Goal: Information Seeking & Learning: Learn about a topic

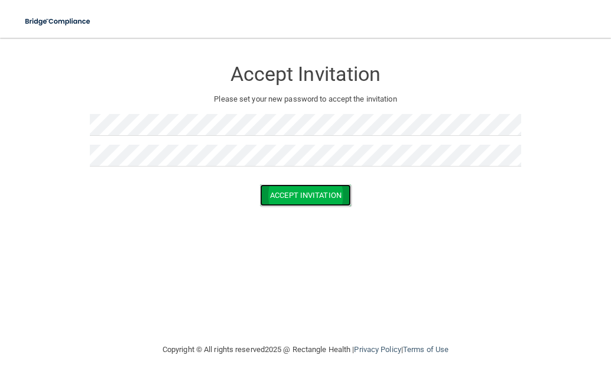
click at [298, 198] on button "Accept Invitation" at bounding box center [305, 195] width 91 height 22
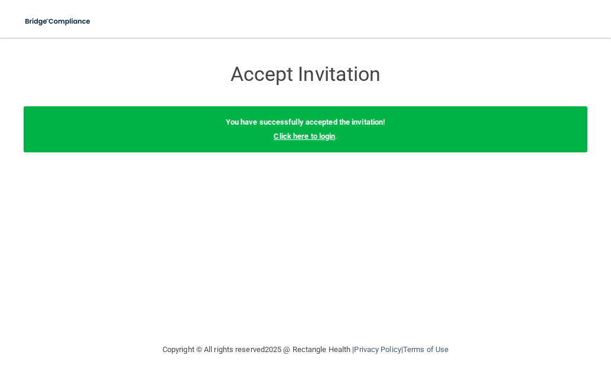
click at [321, 136] on link "Click here to login" at bounding box center [304, 136] width 61 height 9
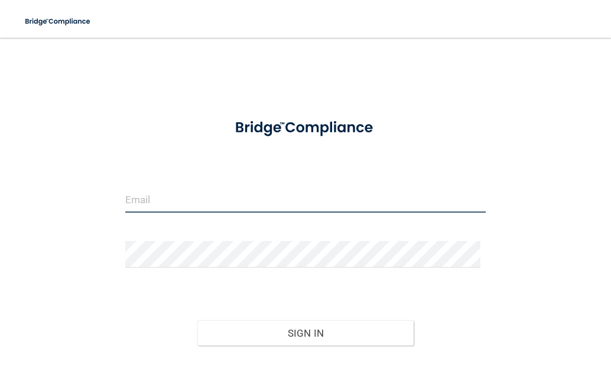
click at [198, 204] on input "email" at bounding box center [305, 199] width 361 height 27
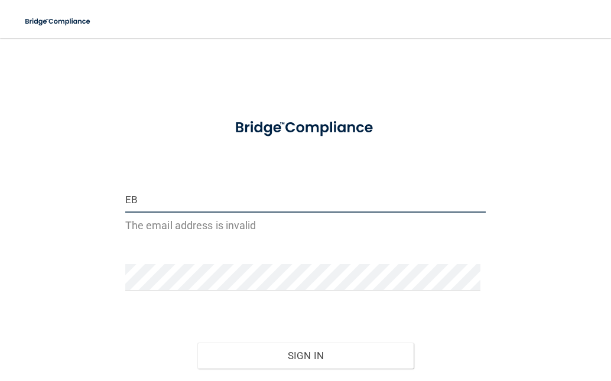
type input "E"
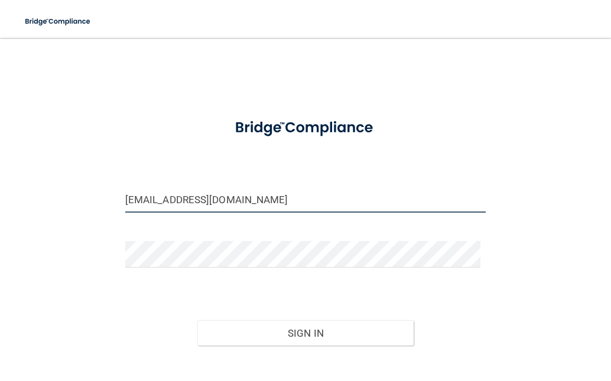
type input "[EMAIL_ADDRESS][DOMAIN_NAME]"
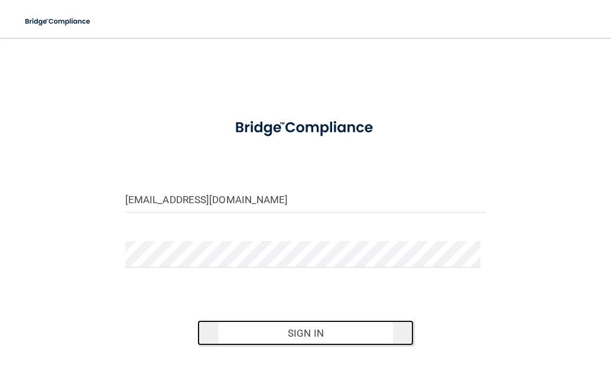
click at [302, 328] on button "Sign In" at bounding box center [305, 333] width 216 height 26
click at [292, 332] on button "Sign In" at bounding box center [305, 333] width 216 height 26
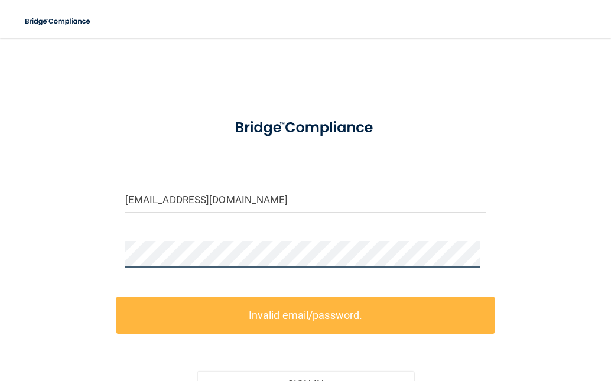
click at [52, 271] on div "eblackwell123@yahoo.com Invalid email/password. You don't have permission to ac…" at bounding box center [306, 253] width 564 height 406
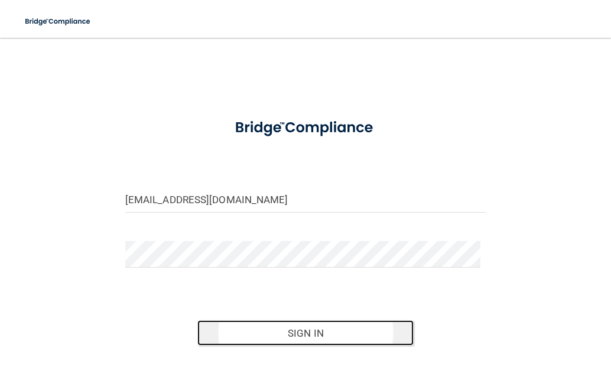
click at [313, 342] on button "Sign In" at bounding box center [305, 333] width 216 height 26
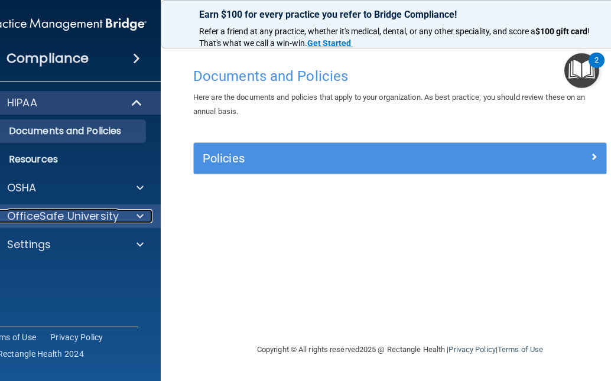
click at [78, 210] on p "OfficeSafe University" at bounding box center [63, 216] width 112 height 14
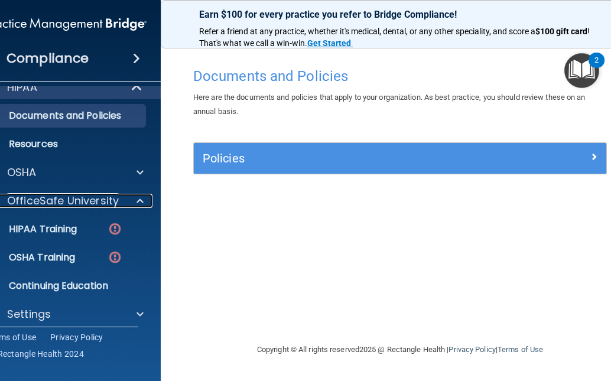
scroll to position [24, 0]
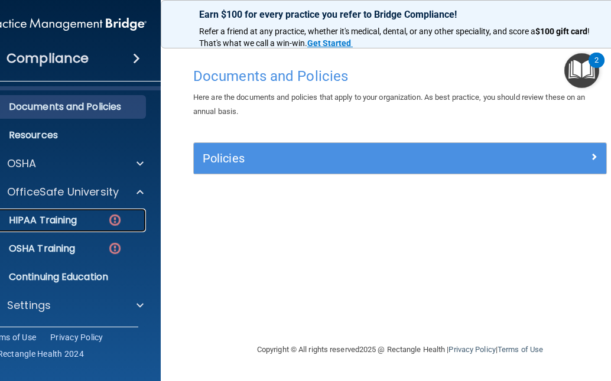
click at [50, 220] on p "HIPAA Training" at bounding box center [27, 220] width 97 height 12
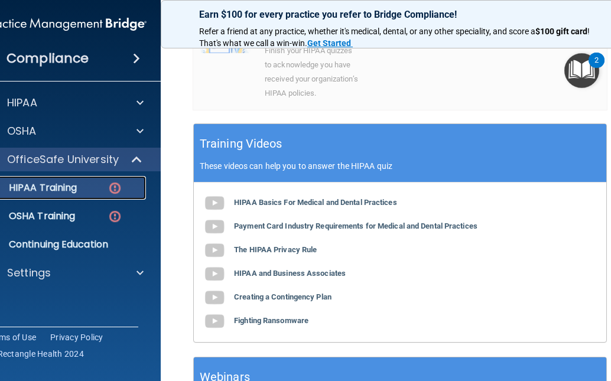
scroll to position [336, 0]
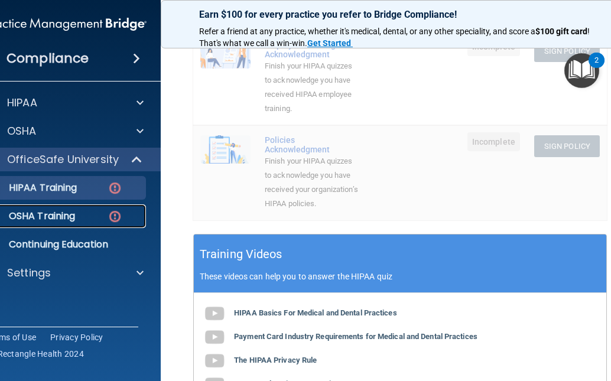
click at [38, 220] on p "OSHA Training" at bounding box center [27, 216] width 96 height 12
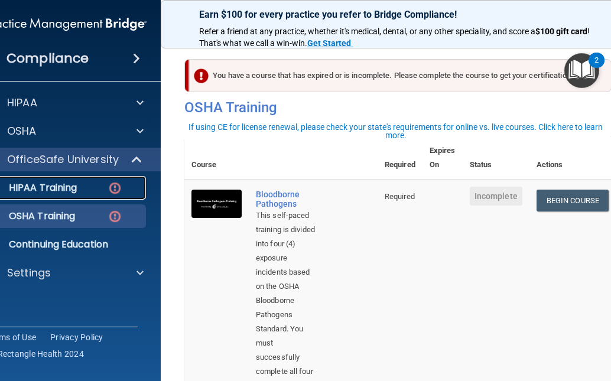
click at [35, 186] on p "HIPAA Training" at bounding box center [27, 188] width 97 height 12
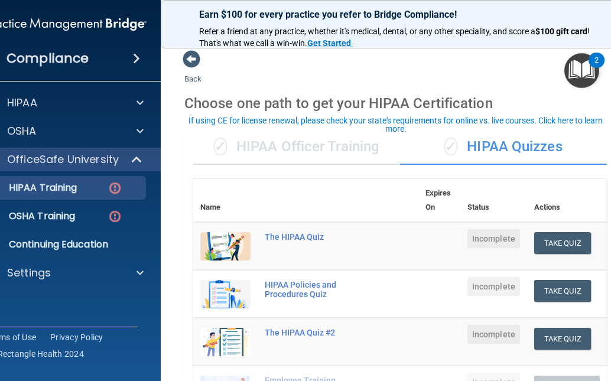
click at [489, 142] on div "✓ HIPAA Quizzes" at bounding box center [503, 146] width 207 height 35
click at [346, 148] on div "✓ HIPAA Officer Training" at bounding box center [296, 146] width 207 height 35
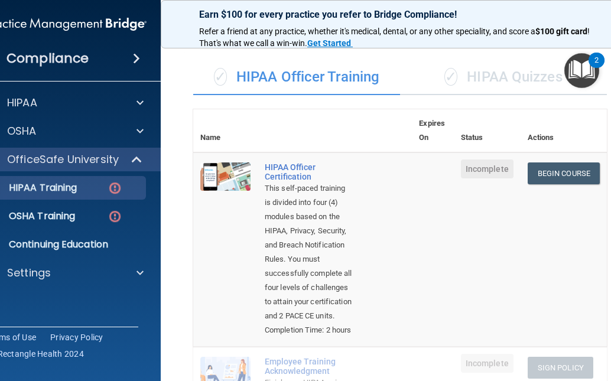
scroll to position [59, 0]
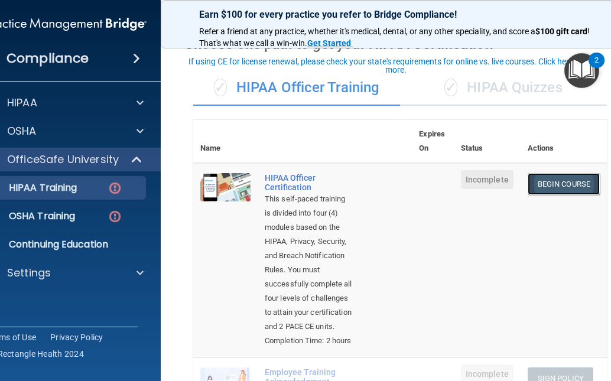
click at [542, 180] on link "Begin Course" at bounding box center [564, 184] width 72 height 22
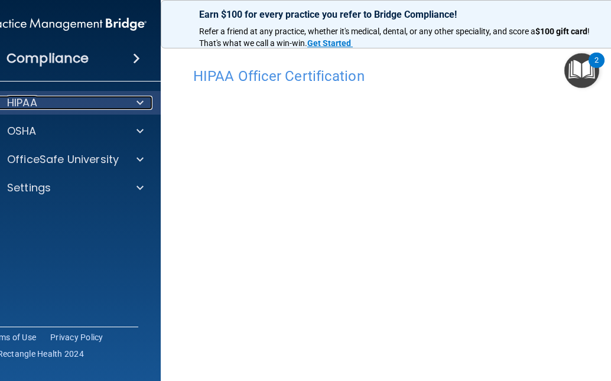
click at [138, 102] on span at bounding box center [139, 103] width 7 height 14
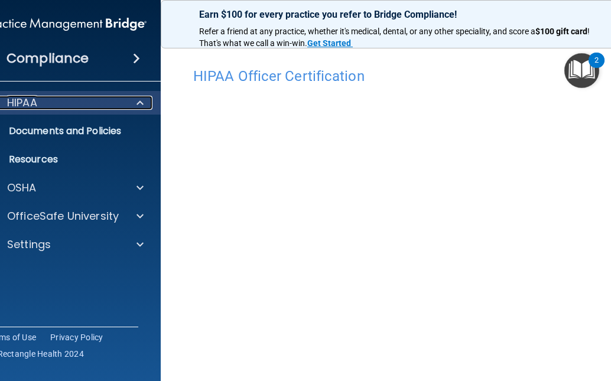
click at [28, 101] on p "HIPAA" at bounding box center [22, 103] width 30 height 14
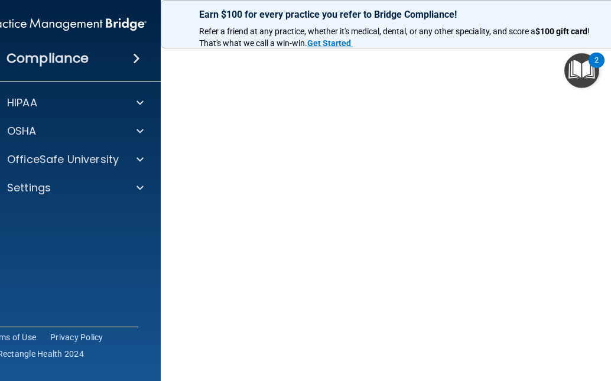
scroll to position [54, 0]
click at [591, 67] on button "2" at bounding box center [581, 70] width 35 height 35
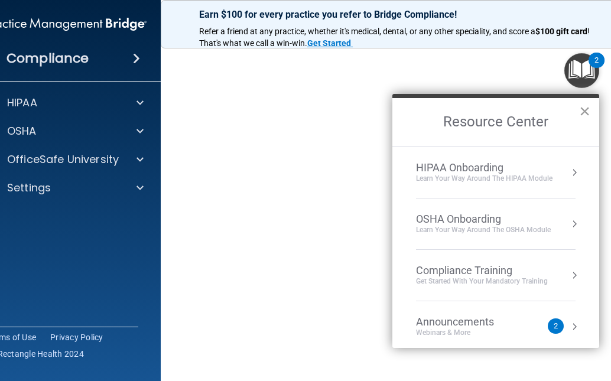
click at [587, 115] on button "×" at bounding box center [584, 111] width 11 height 19
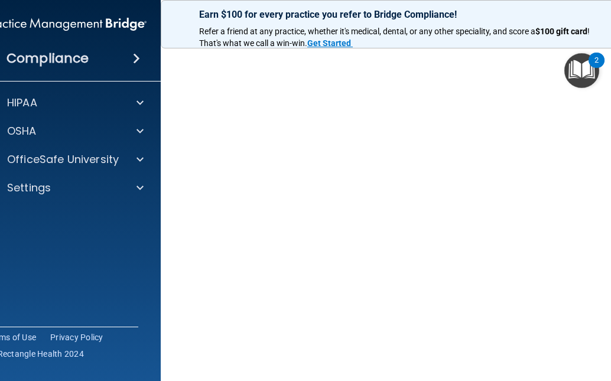
scroll to position [118, 0]
click at [585, 67] on img "Open Resource Center, 2 new notifications" at bounding box center [581, 70] width 35 height 35
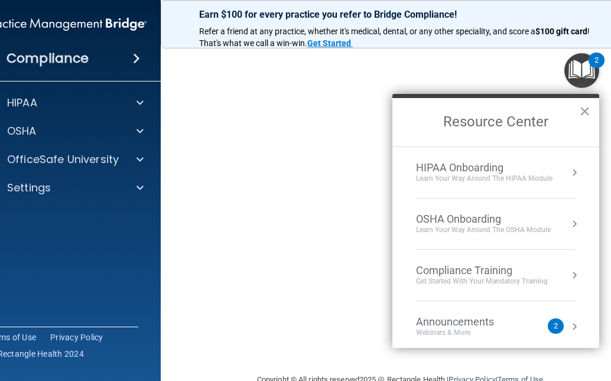
click at [588, 109] on button "×" at bounding box center [584, 111] width 11 height 19
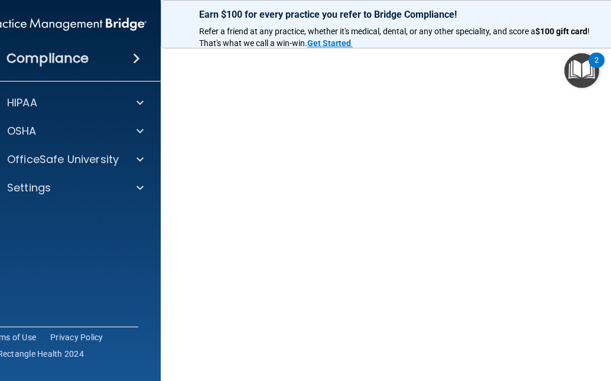
scroll to position [145, 0]
click at [610, 303] on div "HIPAA Officer Certification This course doesn’t expire until . Are you sure you…" at bounding box center [399, 130] width 431 height 429
click at [588, 70] on img "Open Resource Center, 2 new notifications" at bounding box center [581, 70] width 35 height 35
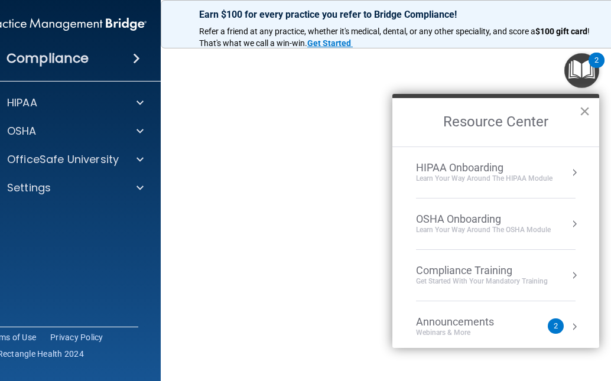
click at [586, 112] on button "×" at bounding box center [584, 111] width 11 height 19
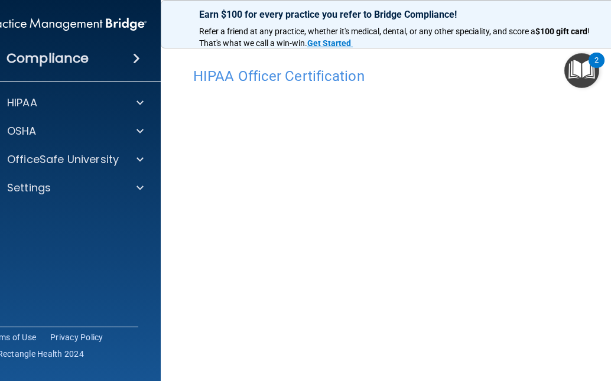
scroll to position [145, 0]
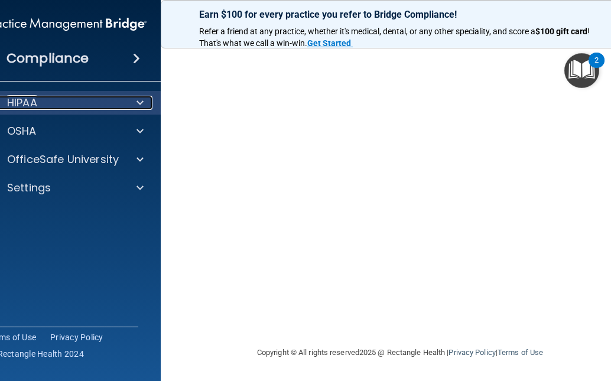
click at [136, 103] on span at bounding box center [139, 103] width 7 height 14
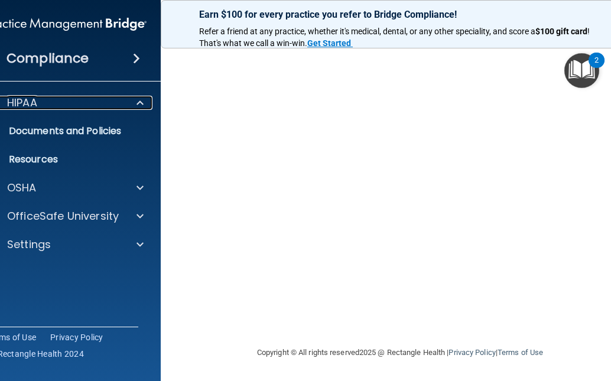
scroll to position [0, 0]
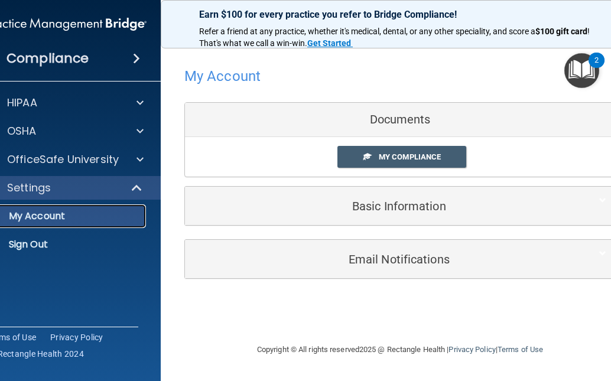
click at [41, 210] on p "My Account" at bounding box center [59, 216] width 161 height 12
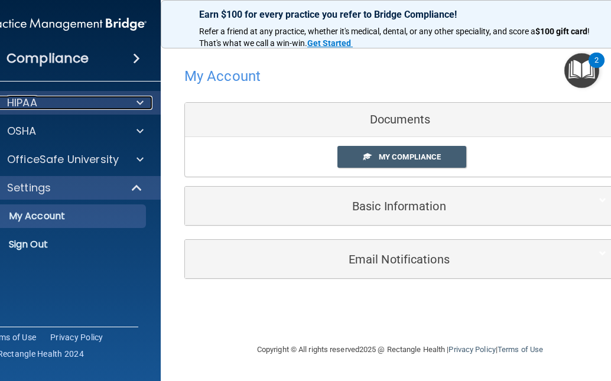
click at [28, 100] on p "HIPAA" at bounding box center [22, 103] width 30 height 14
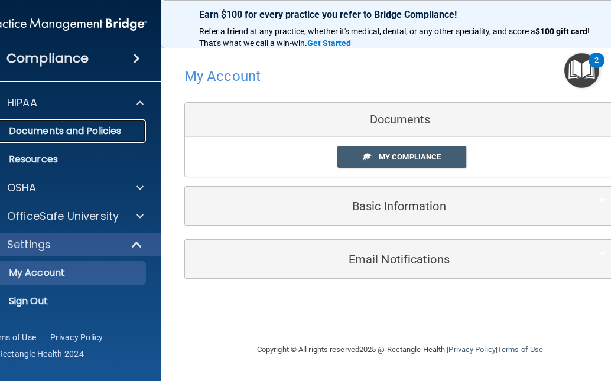
click at [32, 132] on p "Documents and Policies" at bounding box center [59, 131] width 161 height 12
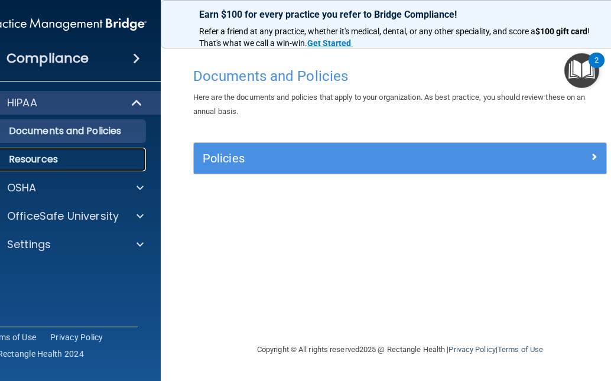
click at [27, 158] on p "Resources" at bounding box center [59, 160] width 161 height 12
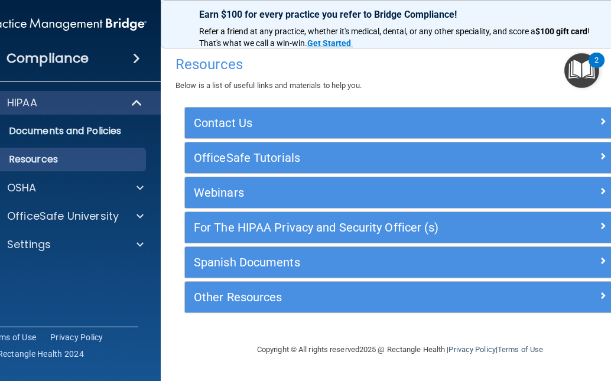
click at [60, 50] on h4 "Compliance" at bounding box center [47, 58] width 82 height 17
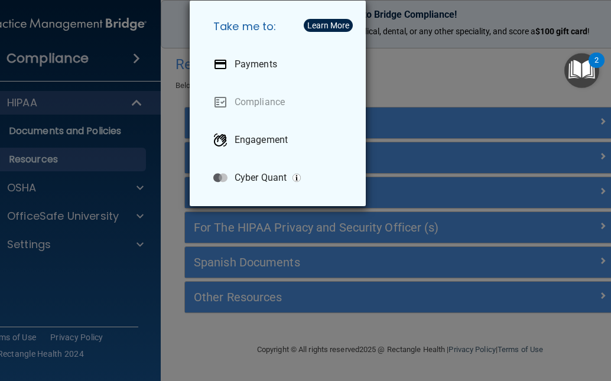
click at [31, 106] on div "Take me to: Payments Compliance Engagement Cyber Quant" at bounding box center [305, 190] width 611 height 381
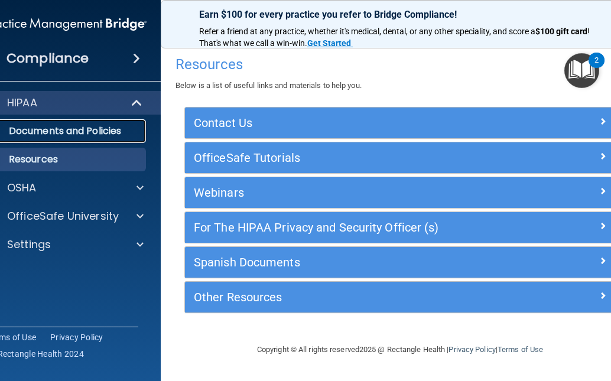
click at [28, 136] on p "Documents and Policies" at bounding box center [59, 131] width 161 height 12
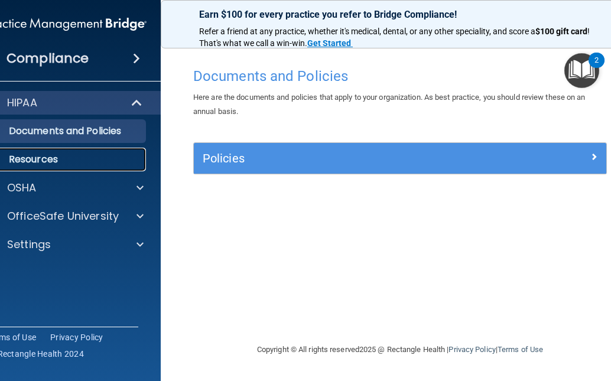
click at [28, 159] on p "Resources" at bounding box center [59, 160] width 161 height 12
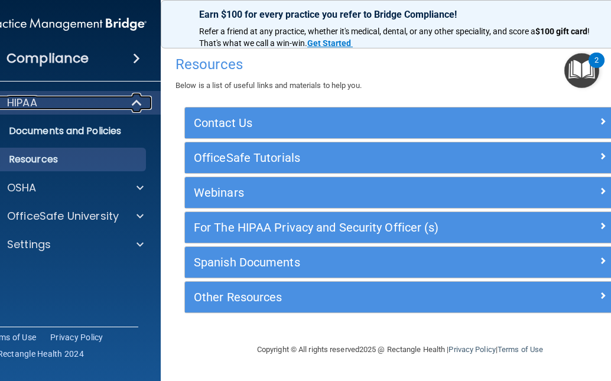
click at [21, 97] on p "HIPAA" at bounding box center [22, 103] width 30 height 14
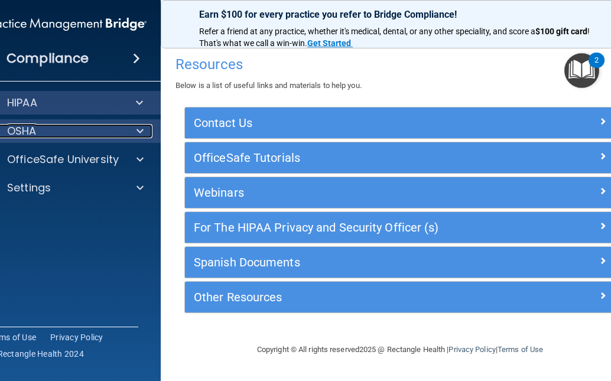
click at [27, 129] on p "OSHA" at bounding box center [22, 131] width 30 height 14
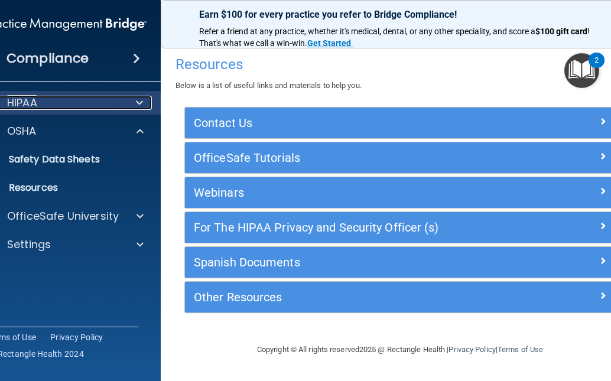
click at [25, 99] on p "HIPAA" at bounding box center [22, 103] width 30 height 14
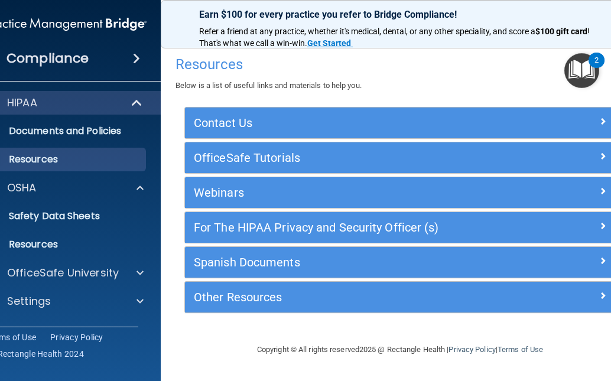
click at [139, 58] on span at bounding box center [136, 58] width 7 height 14
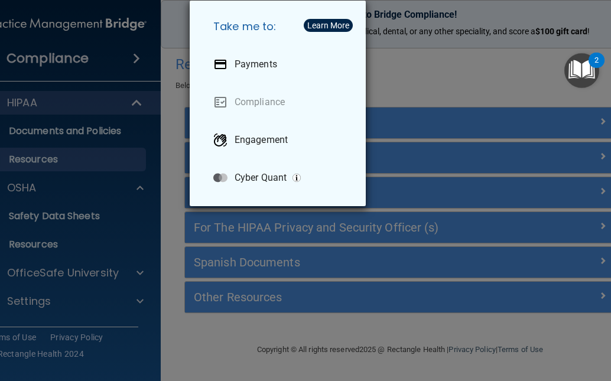
click at [136, 97] on div "Take me to: Payments Compliance Engagement Cyber Quant" at bounding box center [305, 190] width 611 height 381
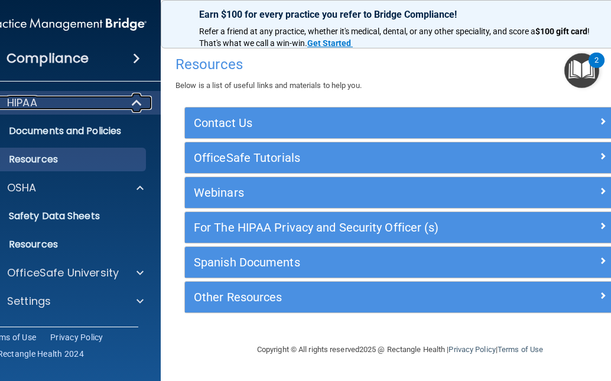
click at [25, 99] on p "HIPAA" at bounding box center [22, 103] width 30 height 14
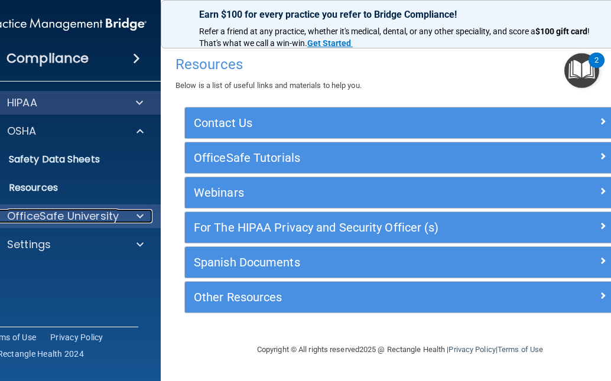
click at [51, 211] on p "OfficeSafe University" at bounding box center [63, 216] width 112 height 14
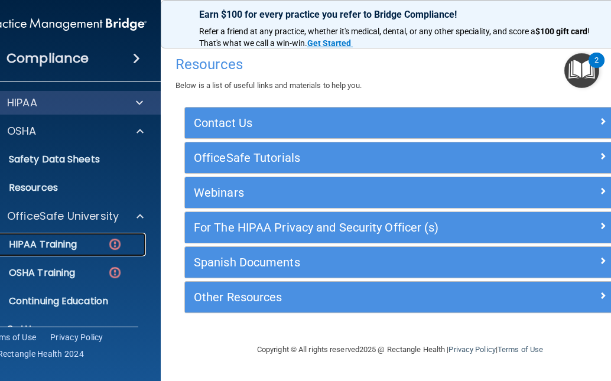
click at [51, 243] on p "HIPAA Training" at bounding box center [27, 245] width 97 height 12
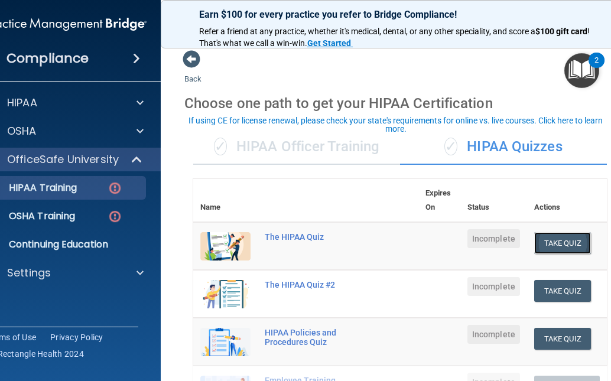
click at [565, 236] on button "Take Quiz" at bounding box center [562, 243] width 57 height 22
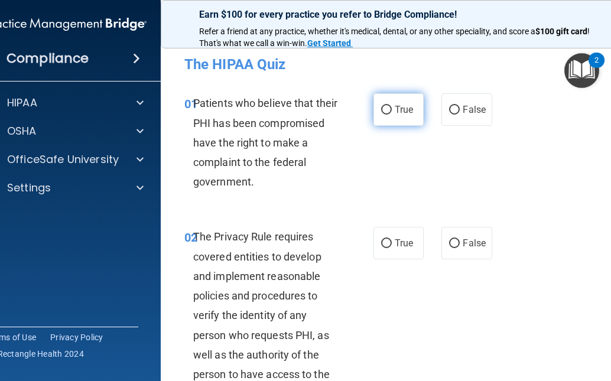
click at [383, 106] on input "True" at bounding box center [386, 110] width 11 height 9
radio input "true"
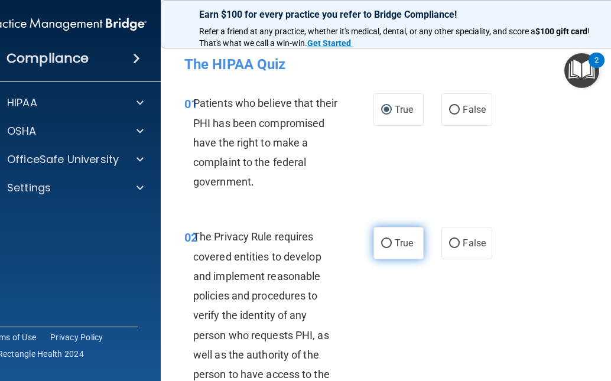
click at [385, 245] on input "True" at bounding box center [386, 243] width 11 height 9
radio input "true"
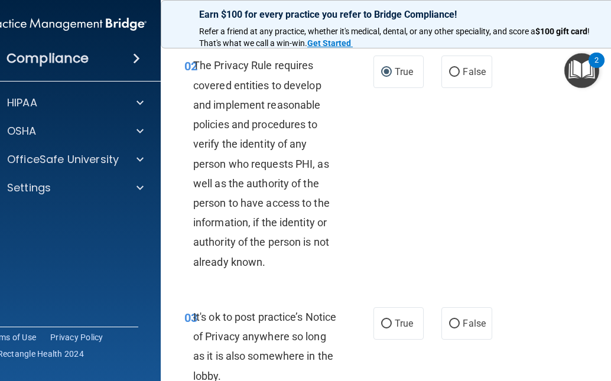
scroll to position [177, 0]
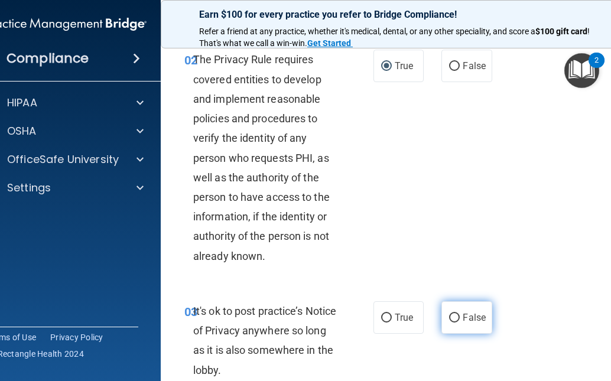
click at [450, 315] on input "False" at bounding box center [454, 318] width 11 height 9
radio input "true"
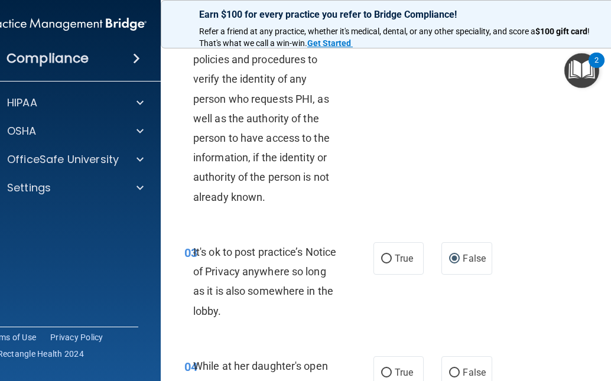
scroll to position [414, 0]
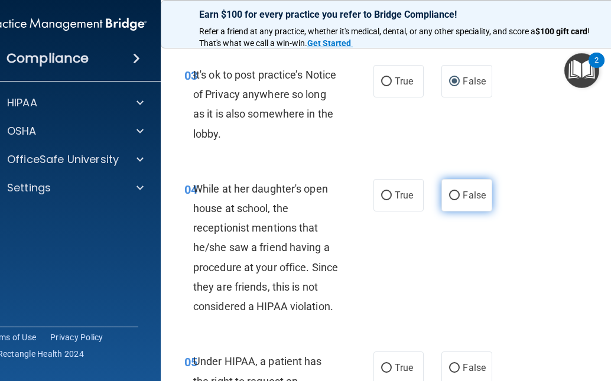
click at [450, 194] on input "False" at bounding box center [454, 195] width 11 height 9
radio input "true"
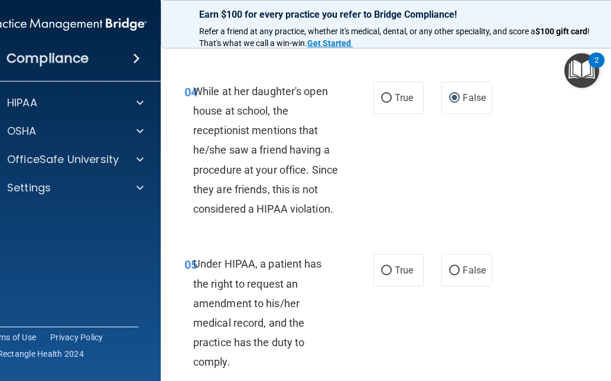
scroll to position [650, 0]
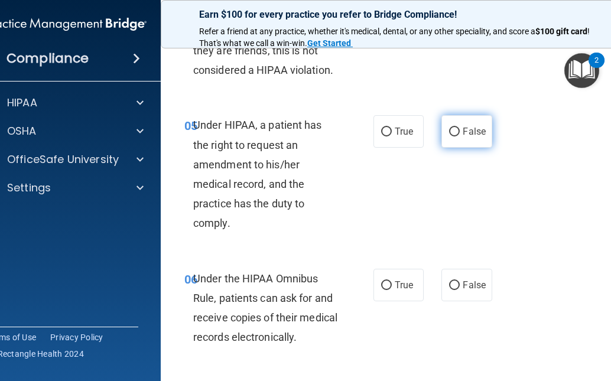
click at [450, 128] on input "False" at bounding box center [454, 132] width 11 height 9
radio input "true"
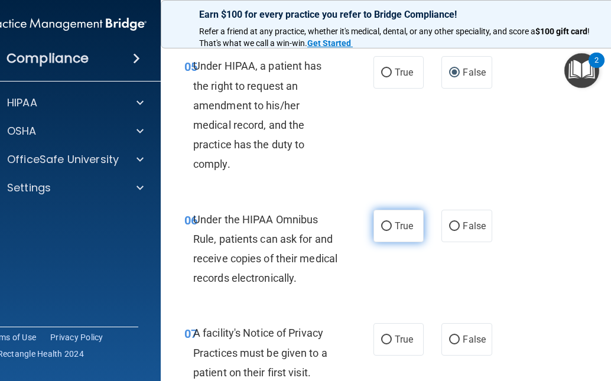
click at [381, 229] on input "True" at bounding box center [386, 226] width 11 height 9
radio input "true"
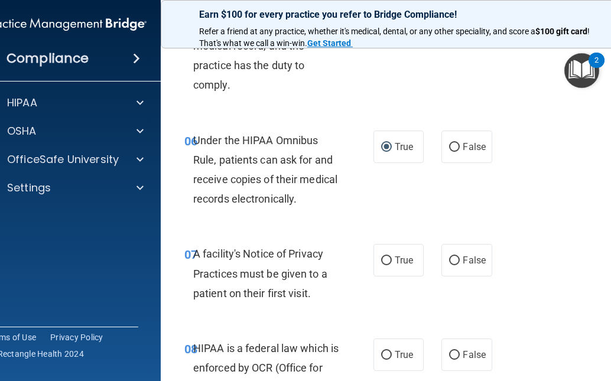
scroll to position [886, 0]
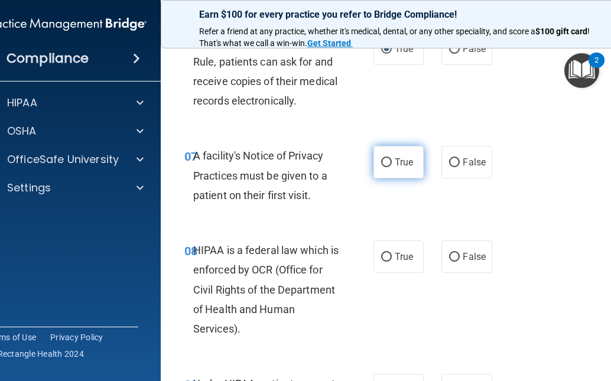
click at [381, 163] on input "True" at bounding box center [386, 162] width 11 height 9
radio input "true"
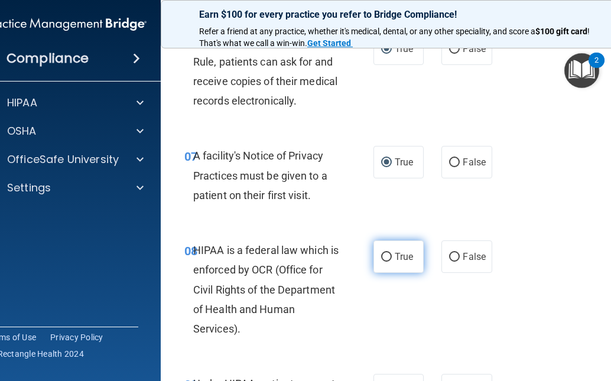
click at [384, 256] on input "True" at bounding box center [386, 257] width 11 height 9
radio input "true"
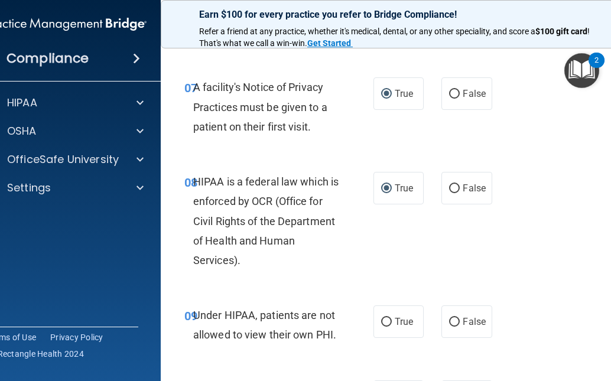
scroll to position [1063, 0]
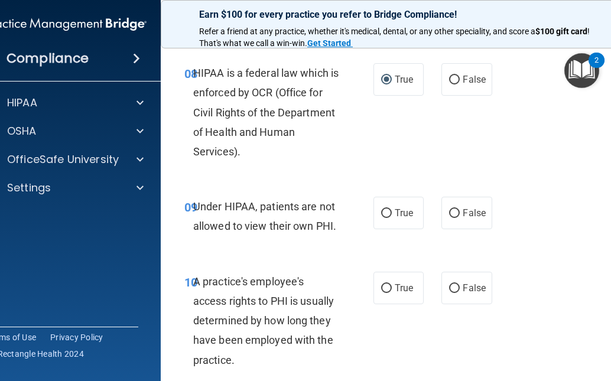
drag, startPoint x: 452, startPoint y: 215, endPoint x: 451, endPoint y: 230, distance: 15.4
click at [452, 216] on input "False" at bounding box center [454, 213] width 11 height 9
radio input "true"
click at [452, 288] on input "False" at bounding box center [454, 288] width 11 height 9
radio input "true"
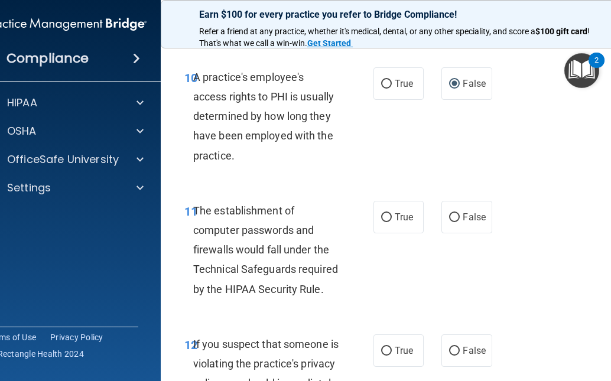
scroll to position [1300, 0]
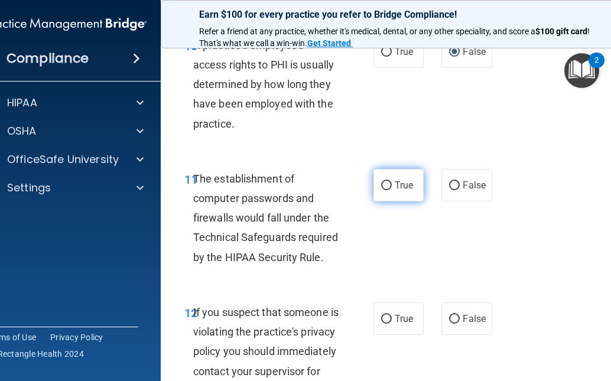
click at [381, 189] on input "True" at bounding box center [386, 185] width 11 height 9
radio input "true"
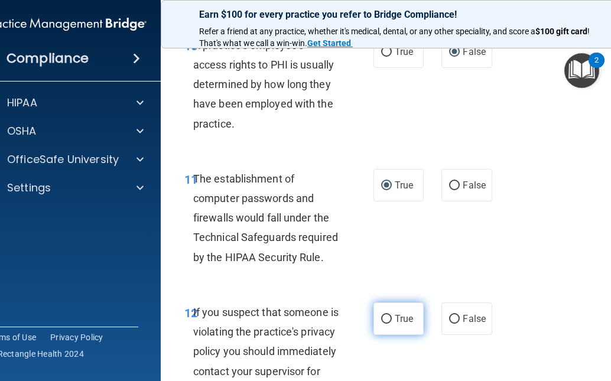
click at [383, 315] on input "True" at bounding box center [386, 319] width 11 height 9
radio input "true"
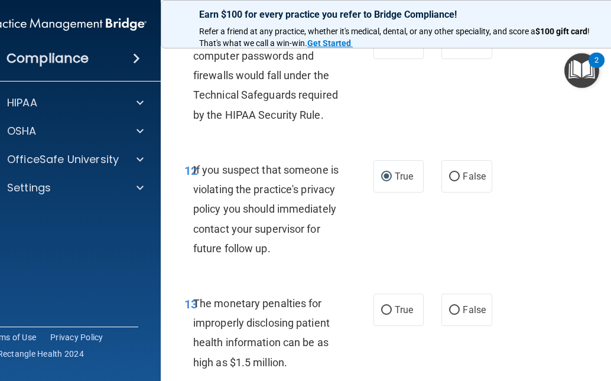
scroll to position [1477, 0]
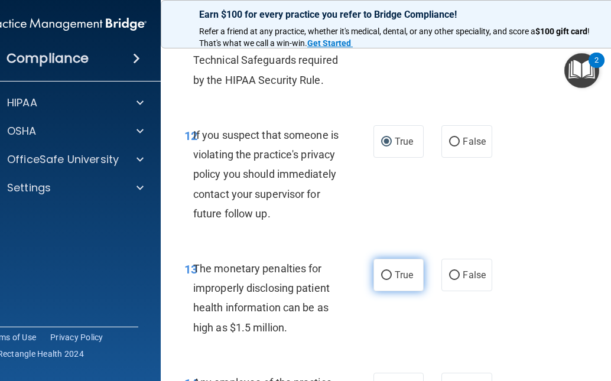
click at [381, 280] on input "True" at bounding box center [386, 275] width 11 height 9
radio input "true"
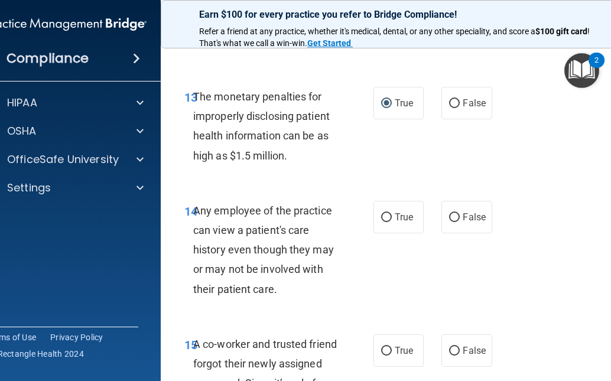
scroll to position [1654, 0]
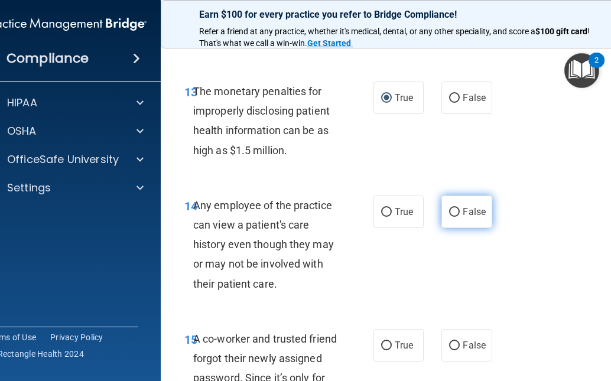
click at [450, 228] on label "False" at bounding box center [466, 212] width 50 height 32
click at [450, 217] on input "False" at bounding box center [454, 212] width 11 height 9
radio input "true"
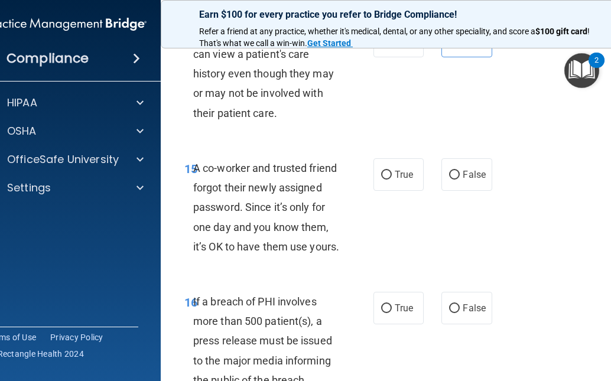
scroll to position [1831, 0]
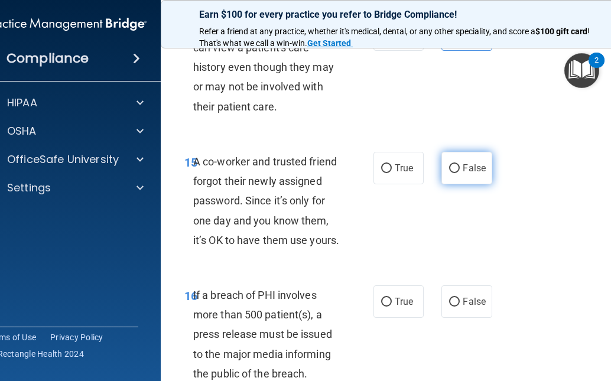
click at [450, 173] on input "False" at bounding box center [454, 168] width 11 height 9
radio input "true"
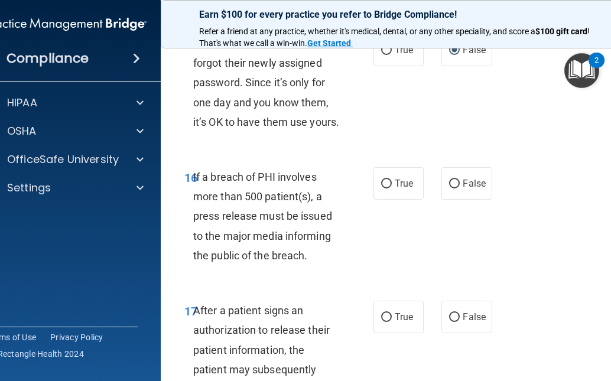
scroll to position [2068, 0]
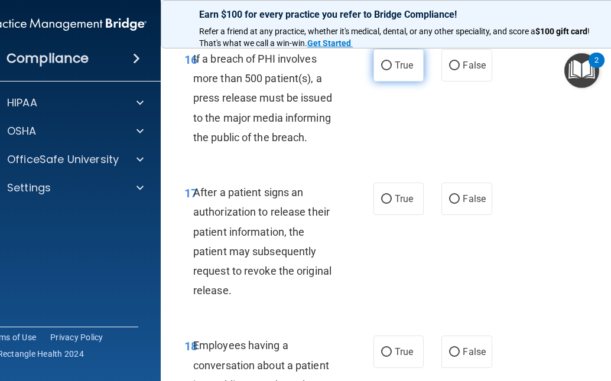
click at [380, 82] on label "True" at bounding box center [398, 65] width 50 height 32
click at [381, 70] on input "True" at bounding box center [386, 65] width 11 height 9
radio input "true"
click at [382, 204] on input "True" at bounding box center [386, 199] width 11 height 9
radio input "true"
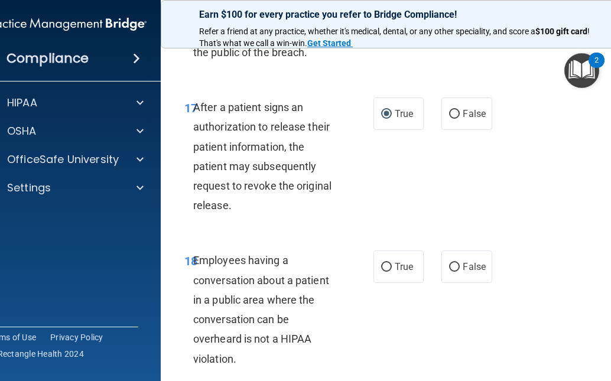
scroll to position [2245, 0]
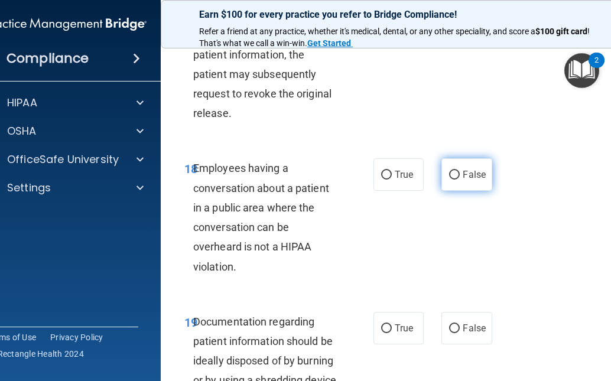
click at [449, 180] on input "False" at bounding box center [454, 175] width 11 height 9
radio input "true"
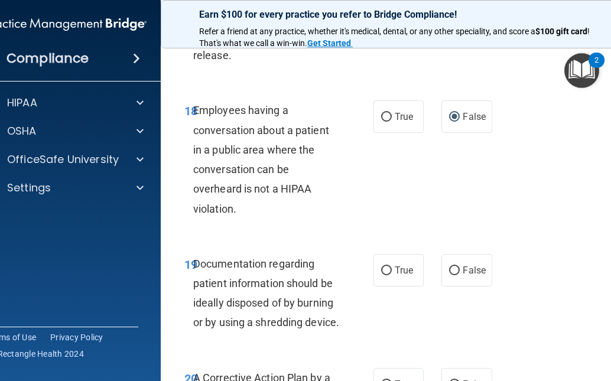
scroll to position [2422, 0]
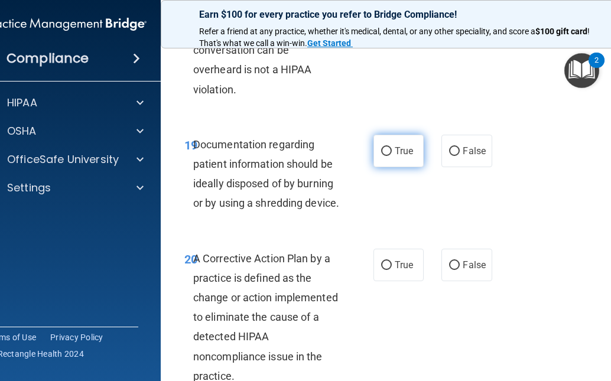
click at [383, 156] on input "True" at bounding box center [386, 151] width 11 height 9
radio input "true"
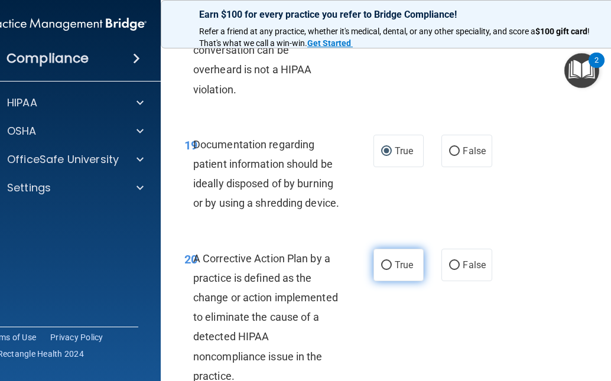
click at [383, 270] on input "True" at bounding box center [386, 265] width 11 height 9
radio input "true"
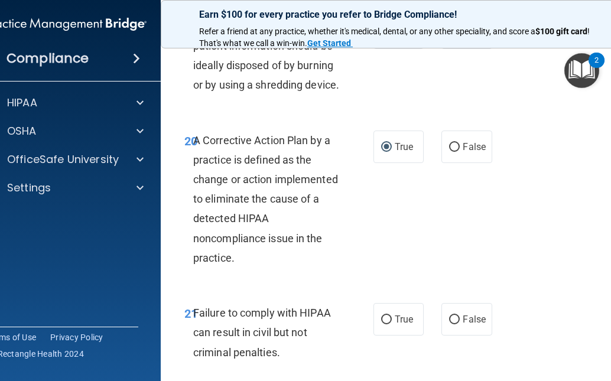
scroll to position [2717, 0]
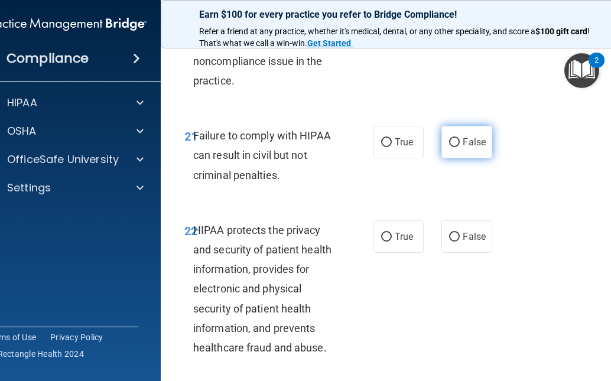
click at [449, 147] on input "False" at bounding box center [454, 142] width 11 height 9
radio input "true"
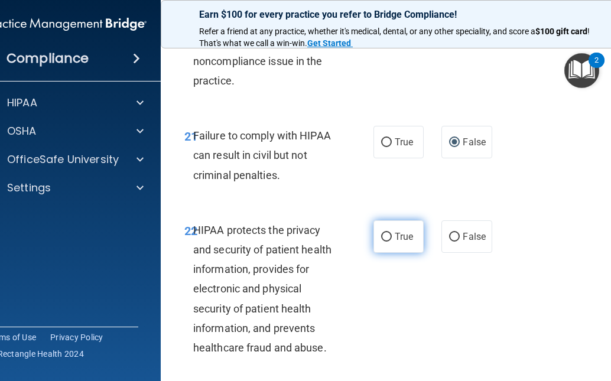
click at [381, 242] on input "True" at bounding box center [386, 237] width 11 height 9
radio input "true"
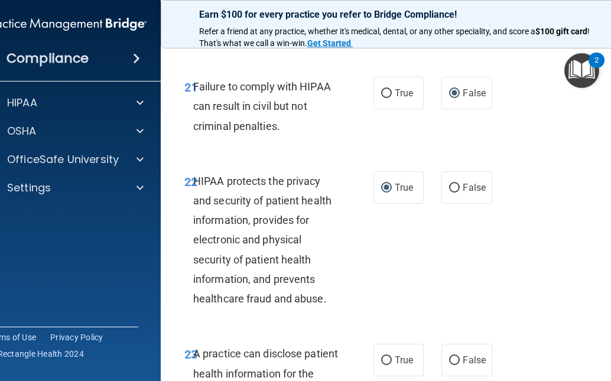
scroll to position [2835, 0]
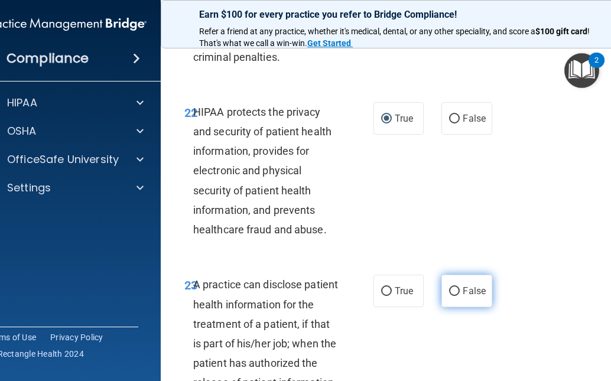
click at [450, 296] on input "False" at bounding box center [454, 291] width 11 height 9
radio input "true"
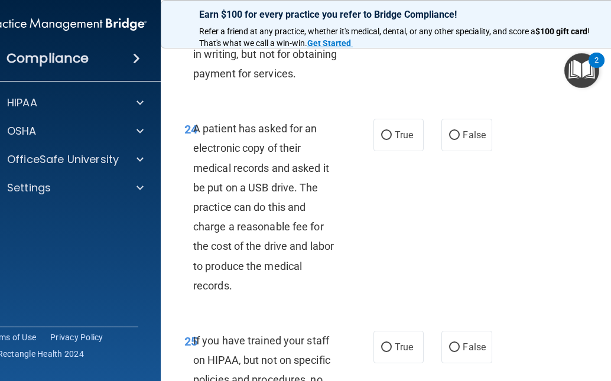
scroll to position [3190, 0]
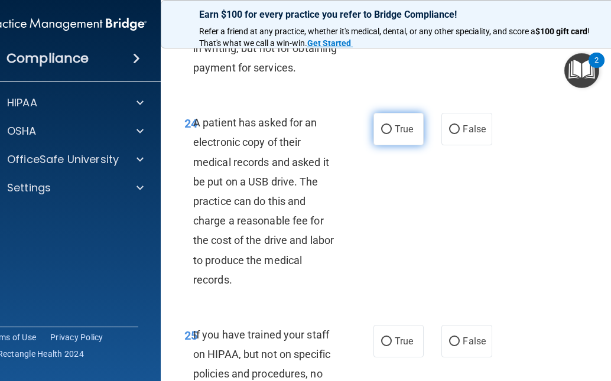
click at [381, 134] on input "True" at bounding box center [386, 129] width 11 height 9
radio input "true"
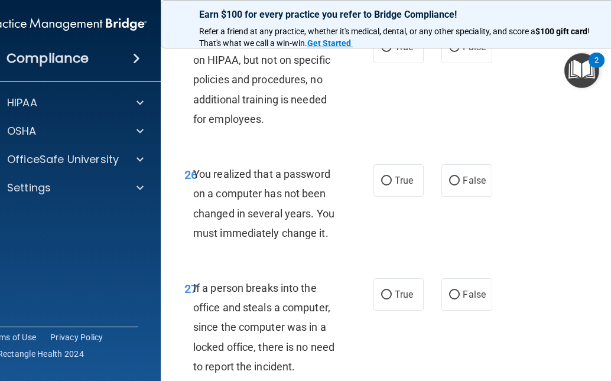
scroll to position [3485, 0]
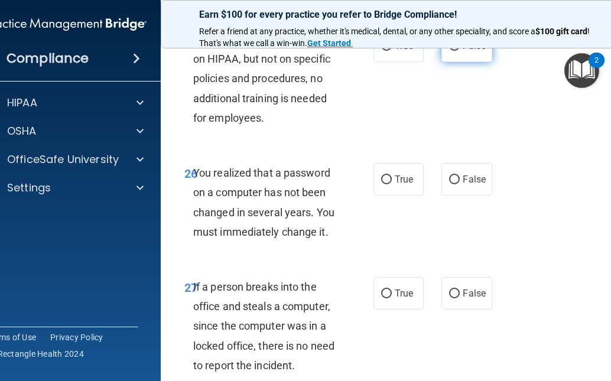
click at [449, 51] on input "False" at bounding box center [454, 46] width 11 height 9
radio input "true"
drag, startPoint x: 380, startPoint y: 258, endPoint x: 478, endPoint y: 255, distance: 97.5
click at [381, 184] on input "True" at bounding box center [386, 179] width 11 height 9
radio input "true"
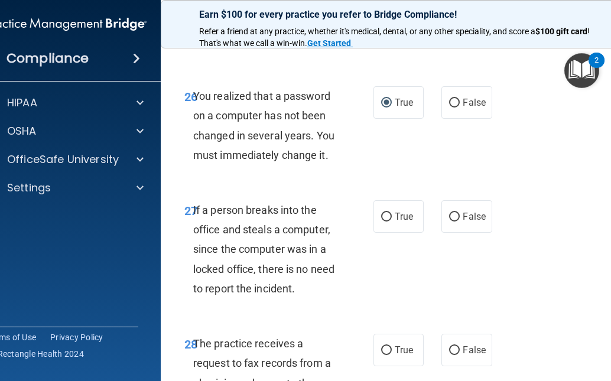
scroll to position [3662, 0]
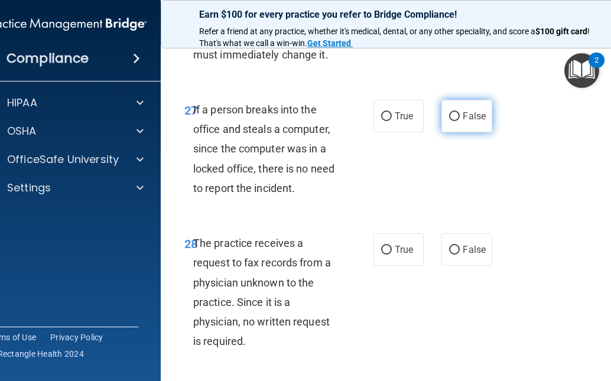
click at [451, 121] on input "False" at bounding box center [454, 116] width 11 height 9
radio input "true"
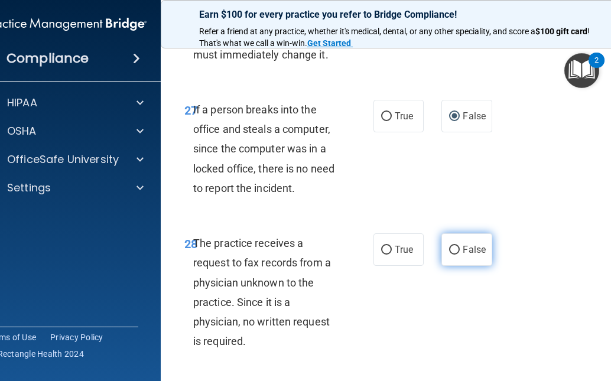
click at [452, 255] on input "False" at bounding box center [454, 250] width 11 height 9
radio input "true"
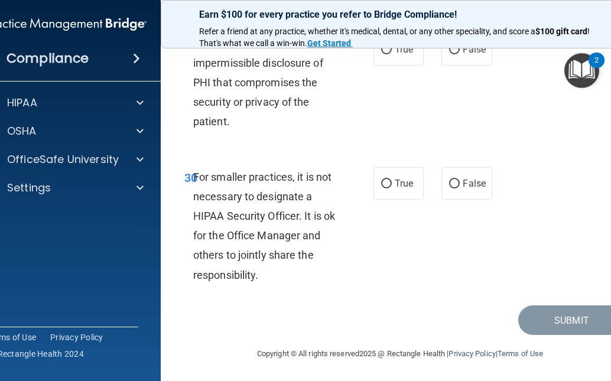
scroll to position [4017, 0]
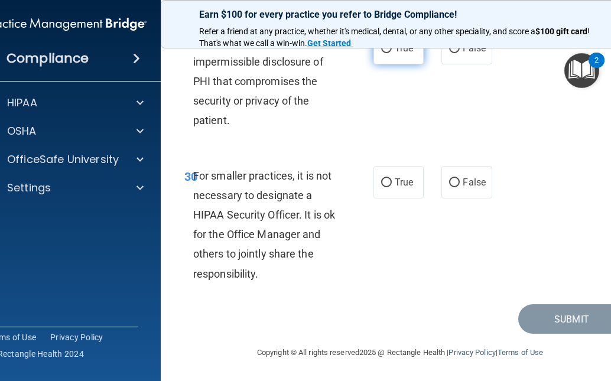
click at [382, 53] on input "True" at bounding box center [386, 48] width 11 height 9
radio input "true"
click at [452, 187] on input "False" at bounding box center [454, 182] width 11 height 9
radio input "true"
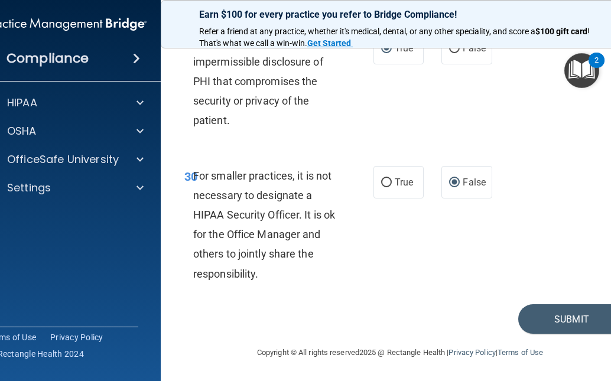
scroll to position [4095, 0]
click at [569, 319] on button "Submit" at bounding box center [571, 319] width 106 height 30
click at [580, 312] on button "Submit" at bounding box center [571, 319] width 106 height 30
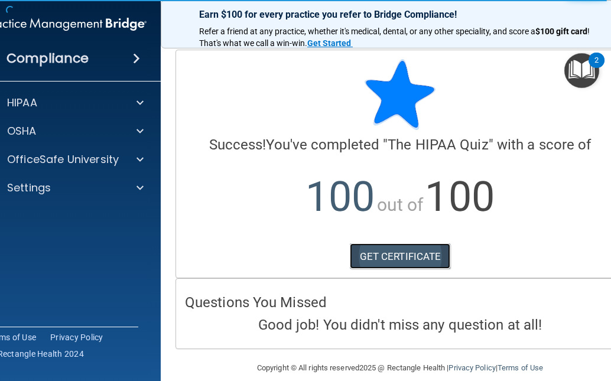
click at [406, 248] on link "GET CERTIFICATE" at bounding box center [400, 256] width 101 height 26
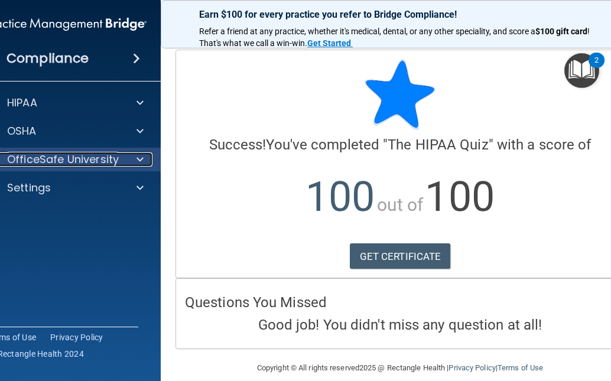
click at [136, 158] on span at bounding box center [139, 159] width 7 height 14
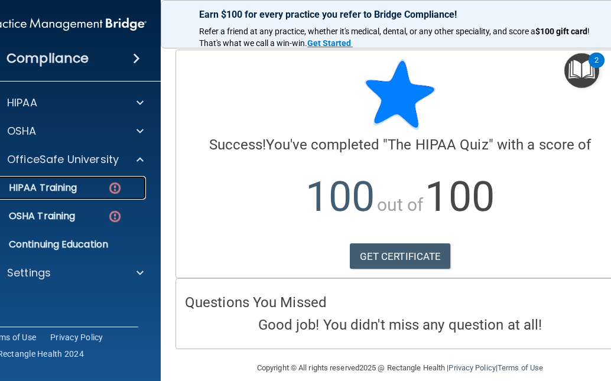
click at [61, 187] on p "HIPAA Training" at bounding box center [27, 188] width 97 height 12
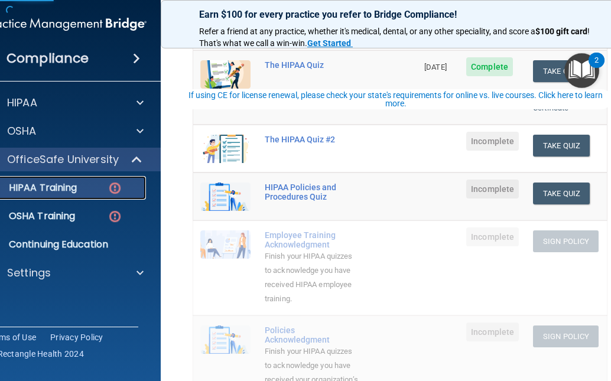
scroll to position [177, 0]
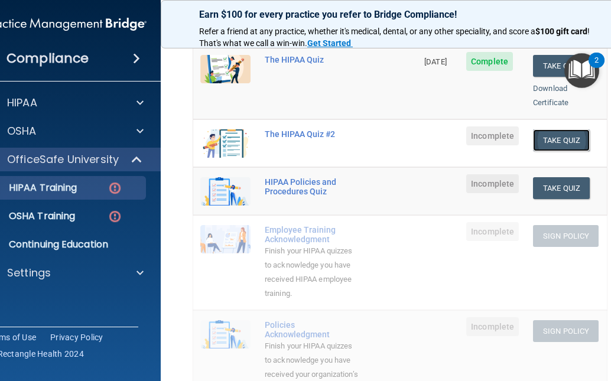
click at [549, 129] on button "Take Quiz" at bounding box center [561, 140] width 57 height 22
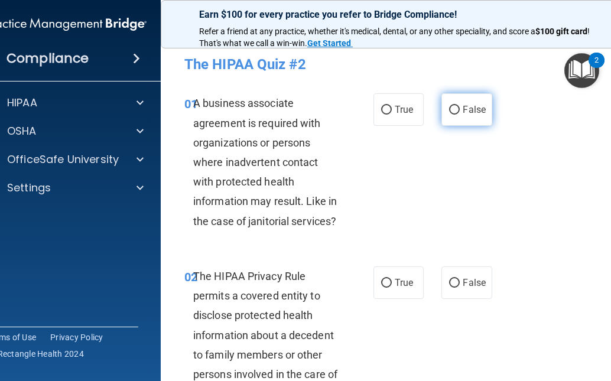
click at [449, 112] on input "False" at bounding box center [454, 110] width 11 height 9
radio input "true"
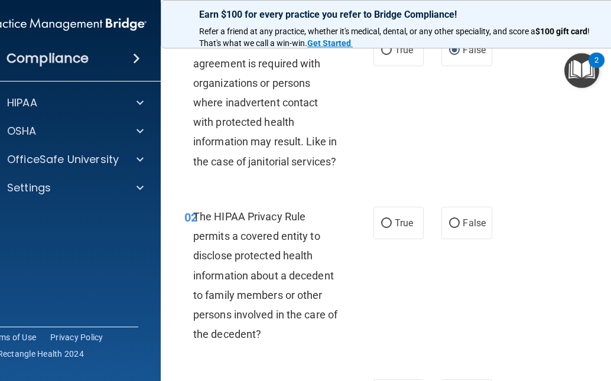
scroll to position [177, 0]
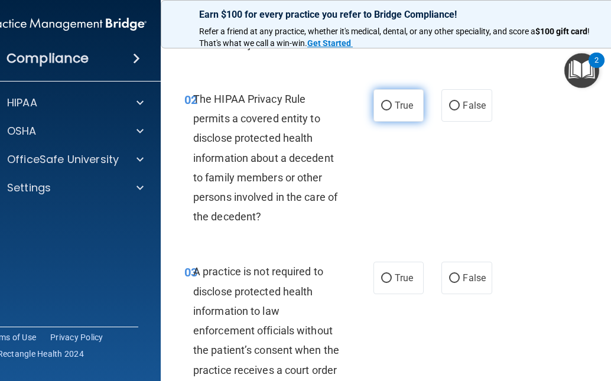
click at [379, 98] on label "True" at bounding box center [398, 105] width 50 height 32
click at [381, 102] on input "True" at bounding box center [386, 106] width 11 height 9
radio input "true"
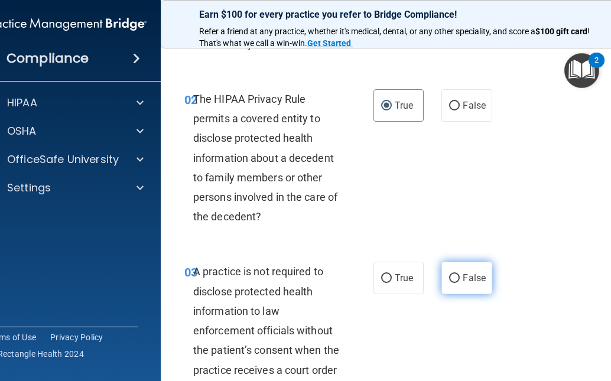
click at [451, 277] on input "False" at bounding box center [454, 278] width 11 height 9
radio input "true"
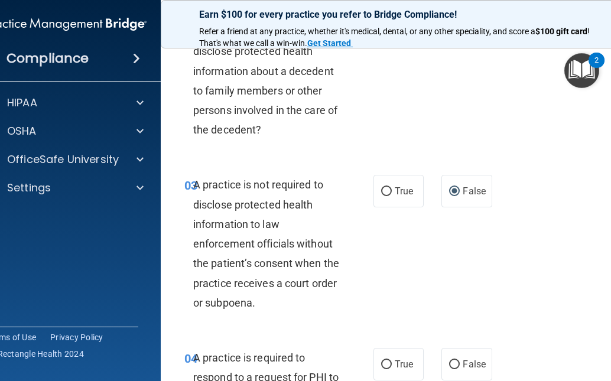
scroll to position [354, 0]
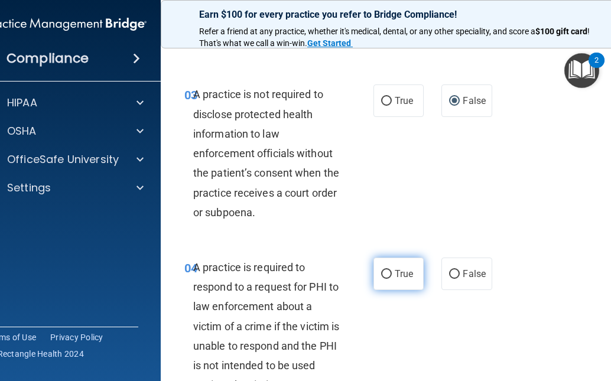
click at [381, 275] on input "True" at bounding box center [386, 274] width 11 height 9
radio input "true"
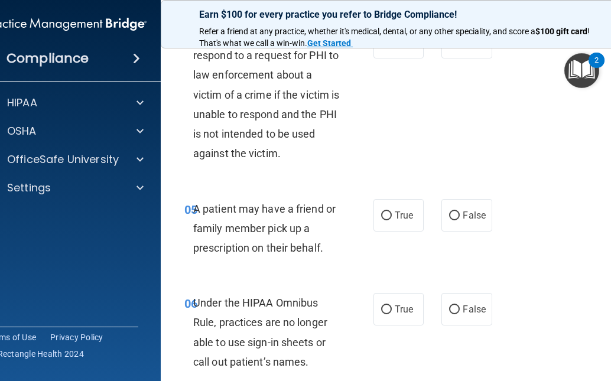
scroll to position [591, 0]
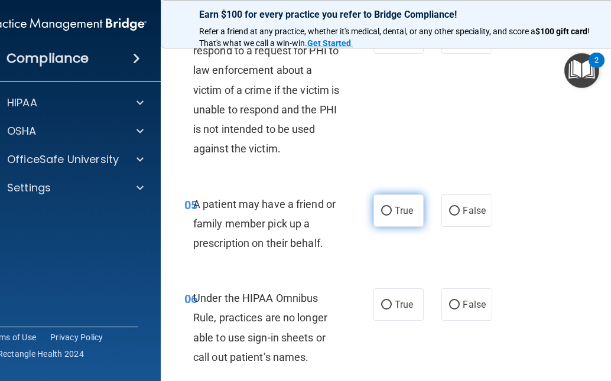
click at [381, 213] on input "True" at bounding box center [386, 211] width 11 height 9
radio input "true"
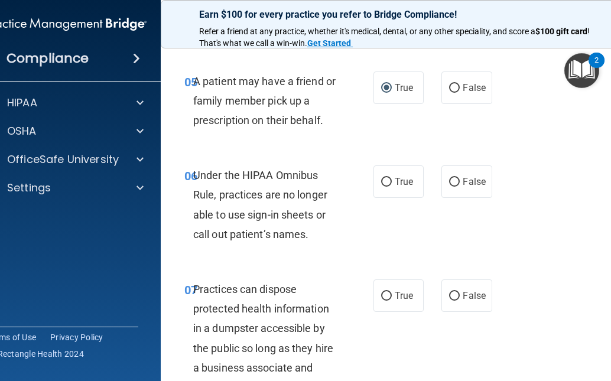
scroll to position [768, 0]
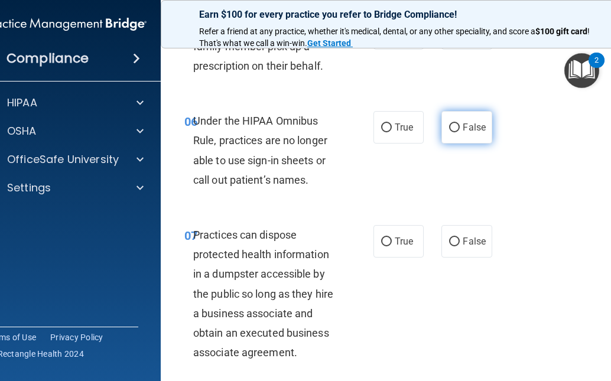
click at [449, 123] on input "False" at bounding box center [454, 127] width 11 height 9
radio input "true"
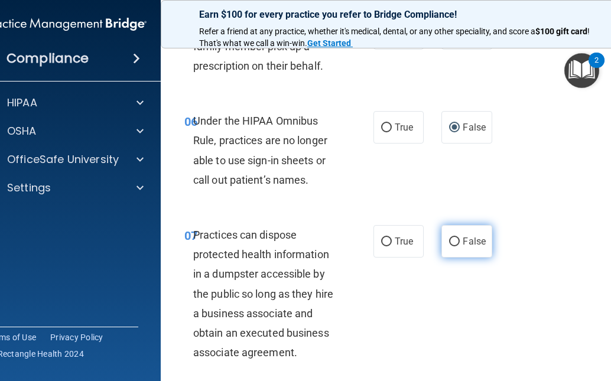
click at [452, 244] on input "False" at bounding box center [454, 241] width 11 height 9
radio input "true"
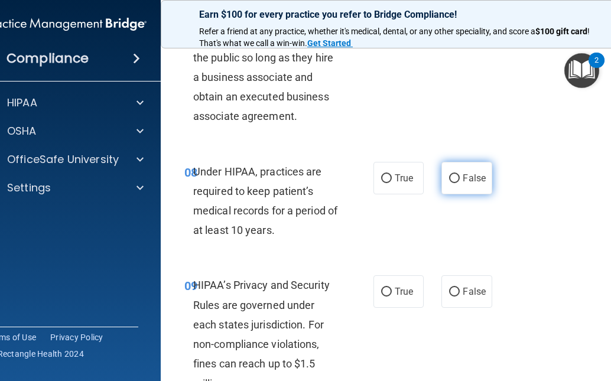
click at [449, 180] on input "False" at bounding box center [454, 178] width 11 height 9
radio input "true"
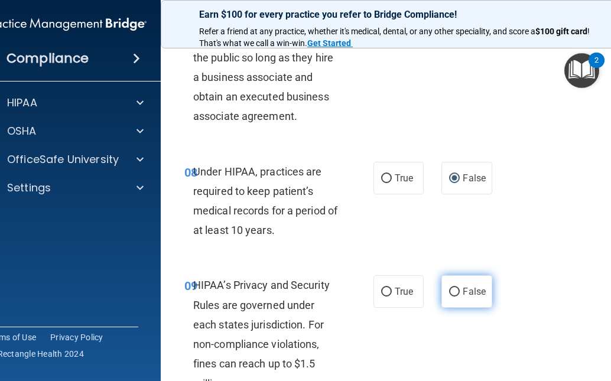
click at [451, 293] on input "False" at bounding box center [454, 292] width 11 height 9
radio input "true"
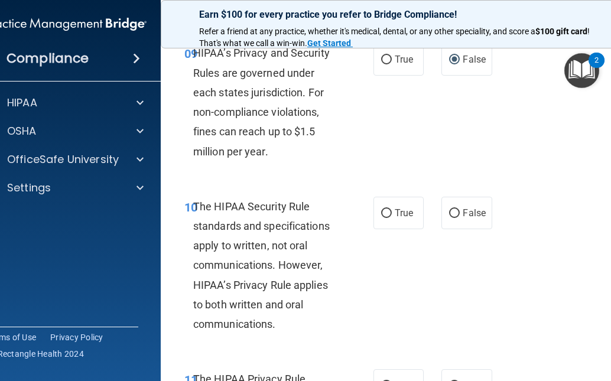
scroll to position [1241, 0]
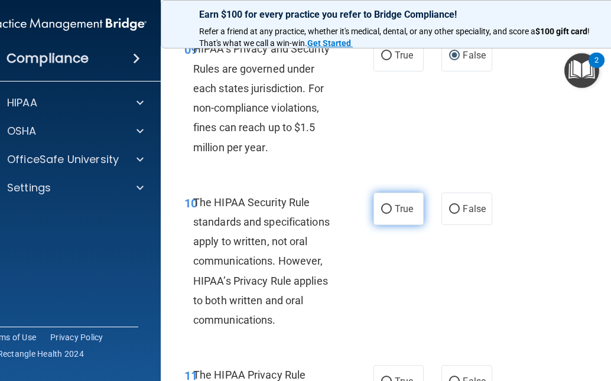
click at [381, 206] on input "True" at bounding box center [386, 209] width 11 height 9
radio input "true"
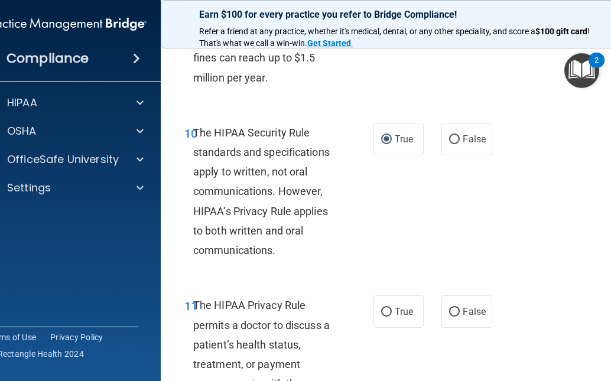
scroll to position [1418, 0]
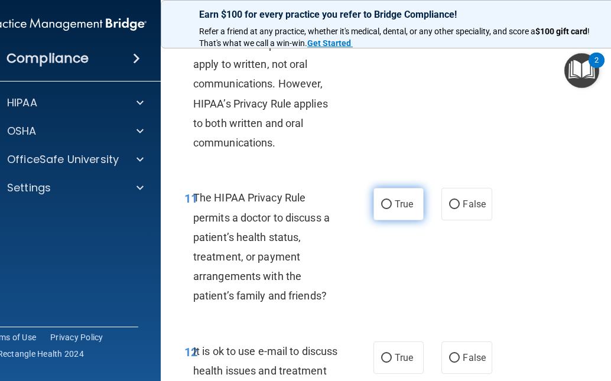
click at [382, 205] on input "True" at bounding box center [386, 204] width 11 height 9
radio input "true"
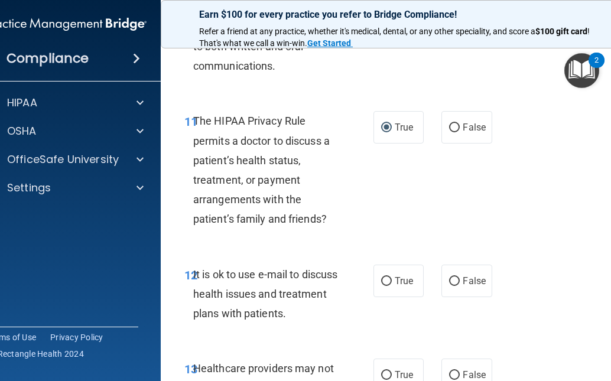
scroll to position [1595, 0]
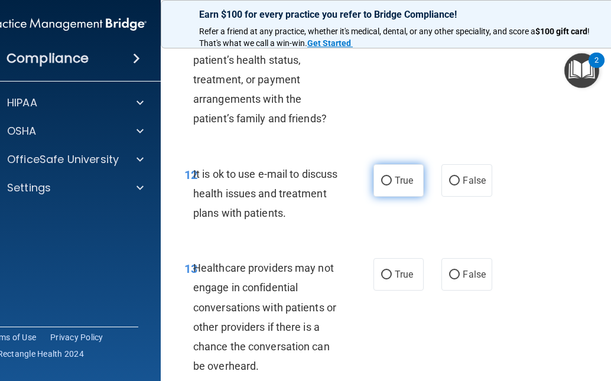
click at [381, 182] on input "True" at bounding box center [386, 181] width 11 height 9
radio input "true"
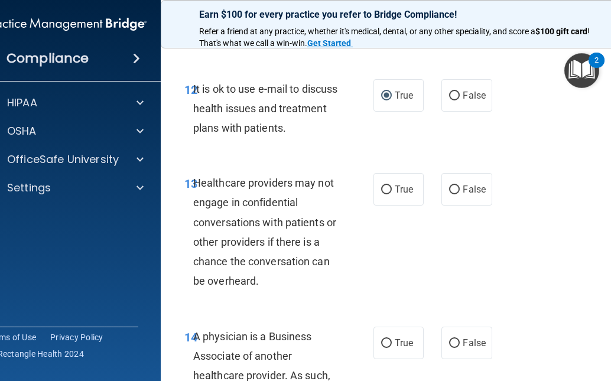
scroll to position [1713, 0]
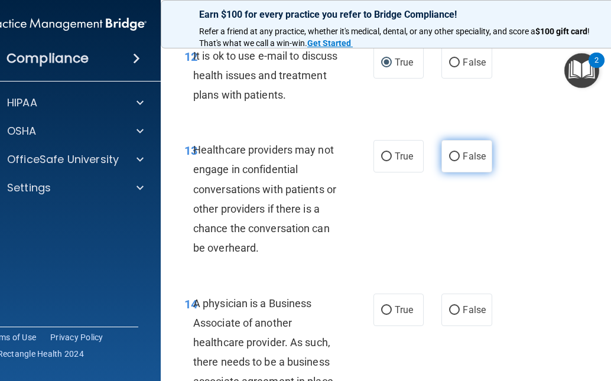
click at [451, 154] on input "False" at bounding box center [454, 156] width 11 height 9
radio input "true"
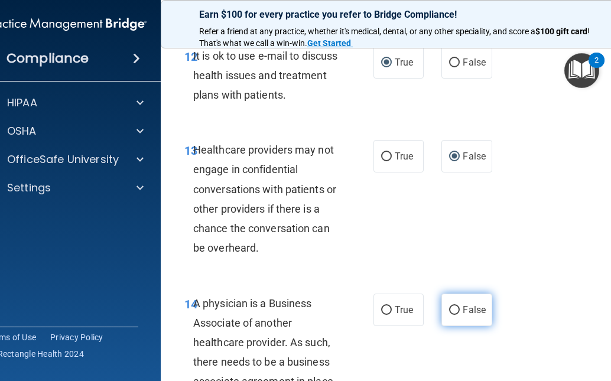
click at [443, 311] on label "False" at bounding box center [466, 310] width 50 height 32
click at [449, 311] on input "False" at bounding box center [454, 310] width 11 height 9
radio input "true"
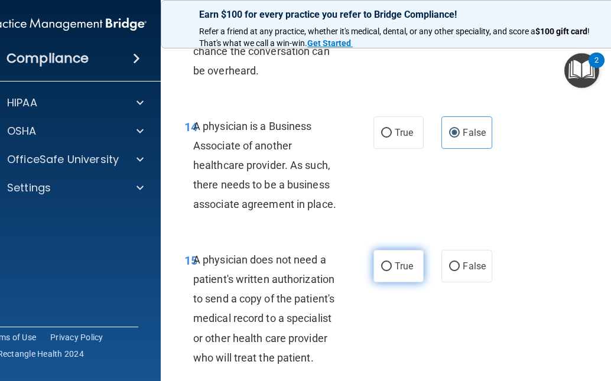
click at [381, 268] on input "True" at bounding box center [386, 266] width 11 height 9
radio input "true"
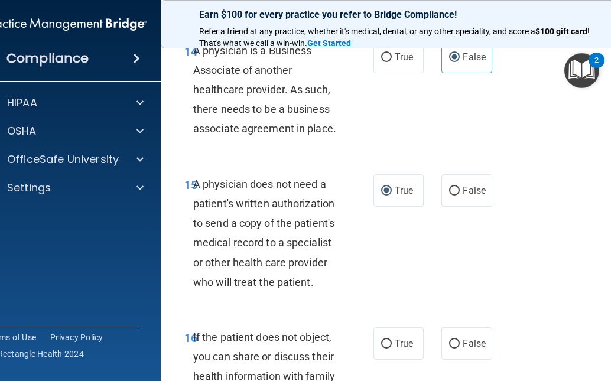
scroll to position [2068, 0]
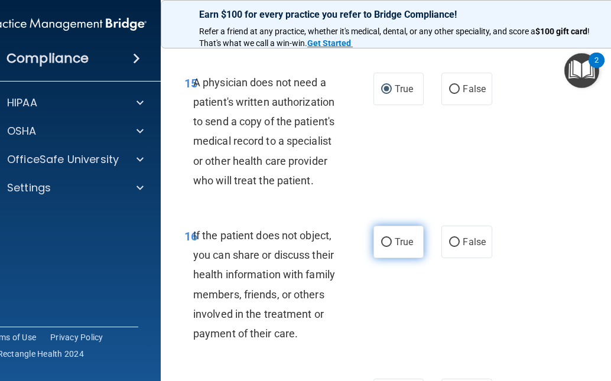
click at [381, 243] on input "True" at bounding box center [386, 242] width 11 height 9
radio input "true"
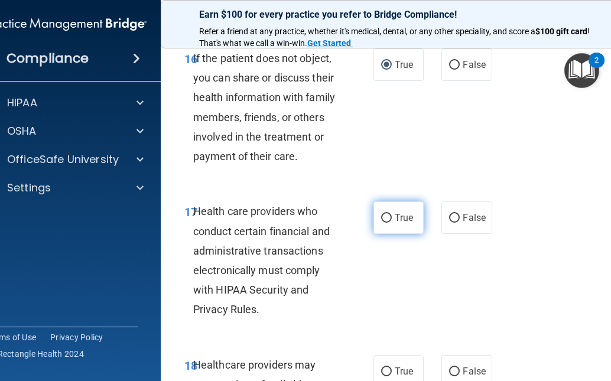
click at [382, 219] on input "True" at bounding box center [386, 218] width 11 height 9
radio input "true"
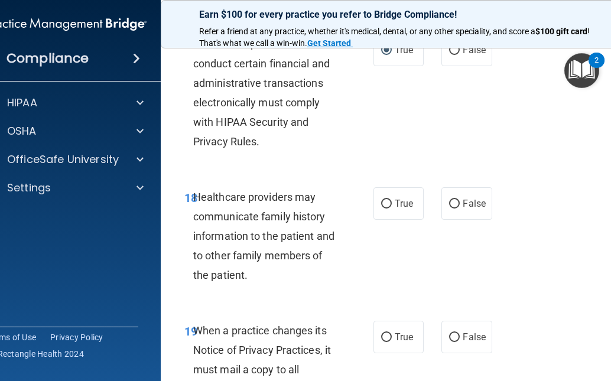
scroll to position [2481, 0]
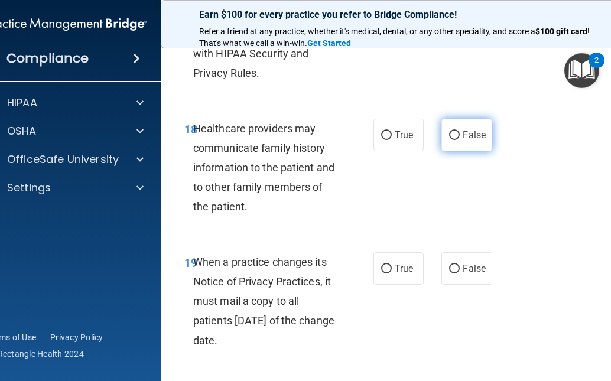
click at [451, 133] on input "False" at bounding box center [454, 135] width 11 height 9
radio input "true"
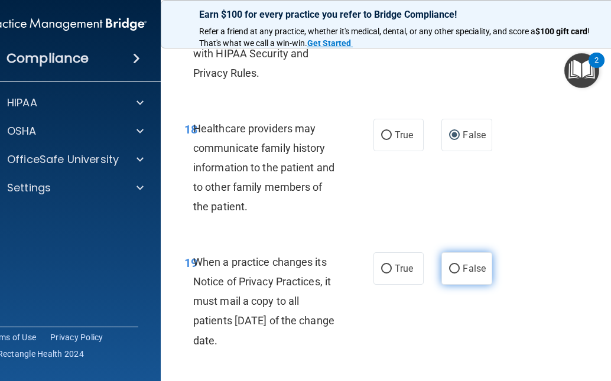
click at [450, 268] on input "False" at bounding box center [454, 269] width 11 height 9
radio input "true"
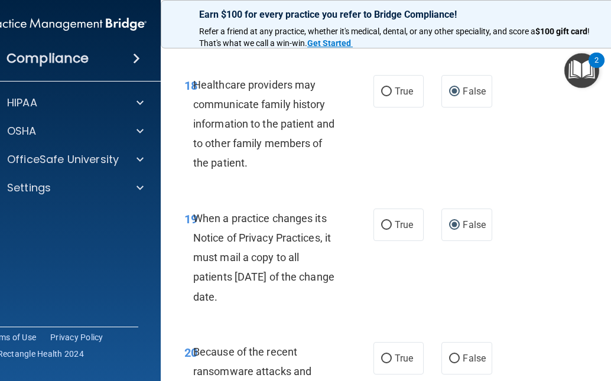
scroll to position [2599, 0]
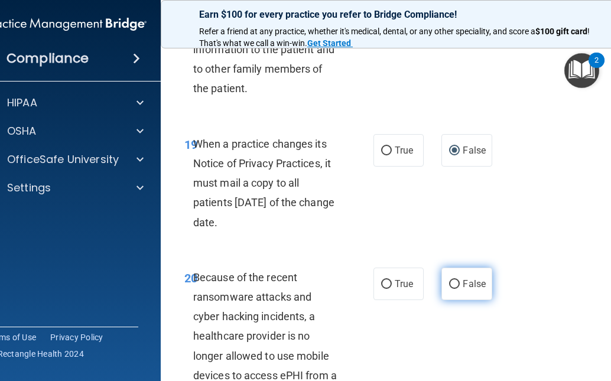
click at [452, 282] on input "False" at bounding box center [454, 284] width 11 height 9
radio input "true"
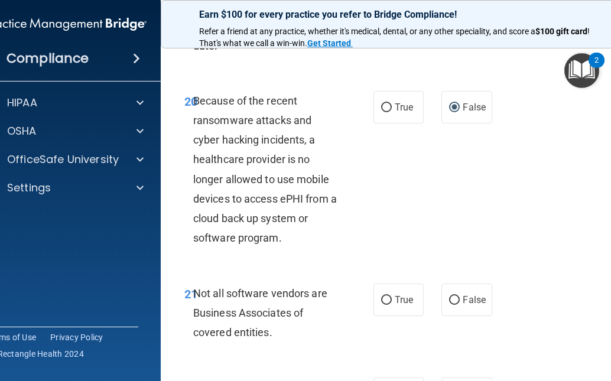
scroll to position [2776, 0]
click at [382, 299] on input "True" at bounding box center [386, 299] width 11 height 9
radio input "true"
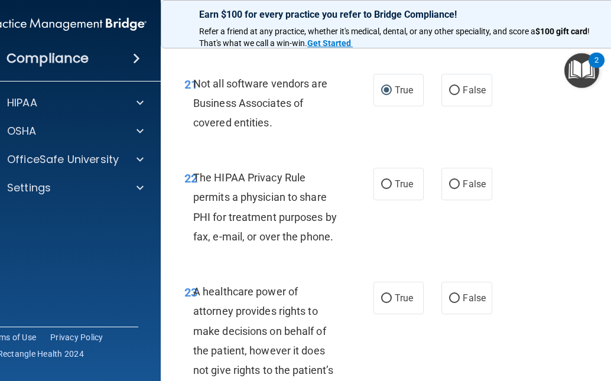
scroll to position [3013, 0]
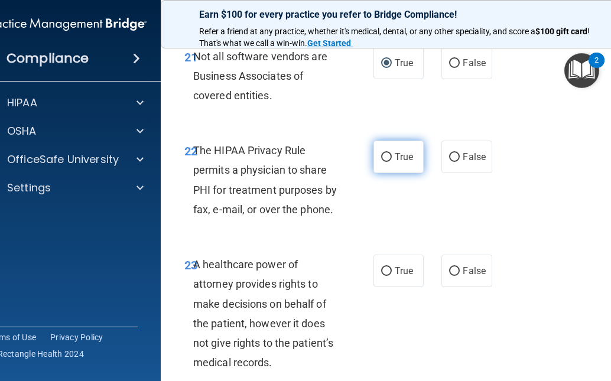
click at [383, 158] on input "True" at bounding box center [386, 157] width 11 height 9
radio input "true"
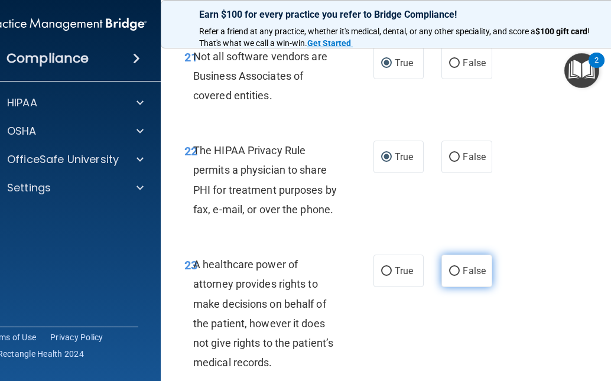
click at [450, 271] on input "False" at bounding box center [454, 271] width 11 height 9
radio input "true"
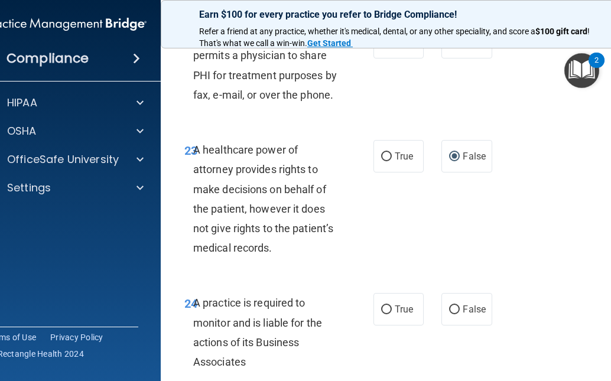
scroll to position [3131, 0]
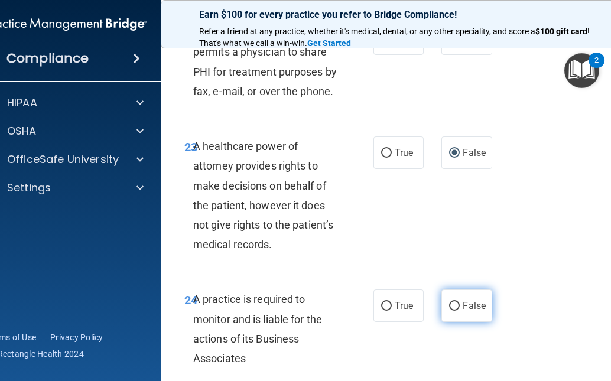
click at [453, 308] on input "False" at bounding box center [454, 306] width 11 height 9
radio input "true"
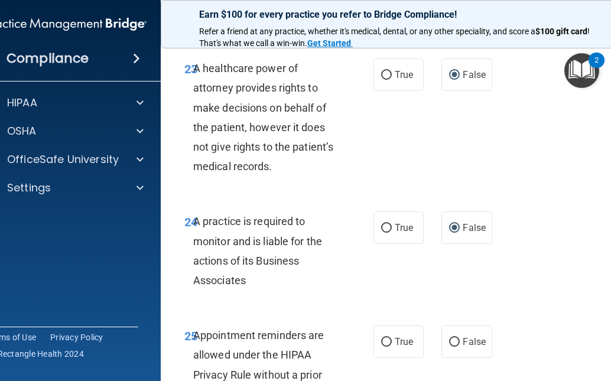
scroll to position [3308, 0]
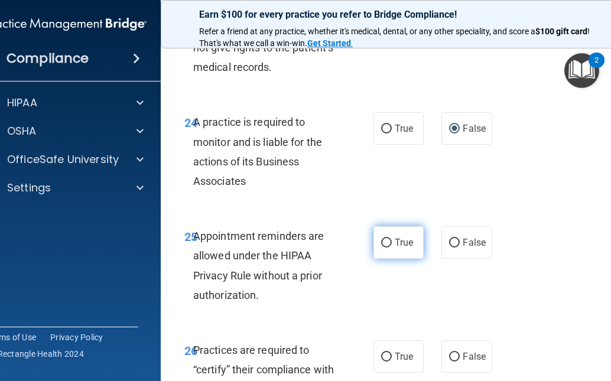
click at [381, 244] on input "True" at bounding box center [386, 243] width 11 height 9
radio input "true"
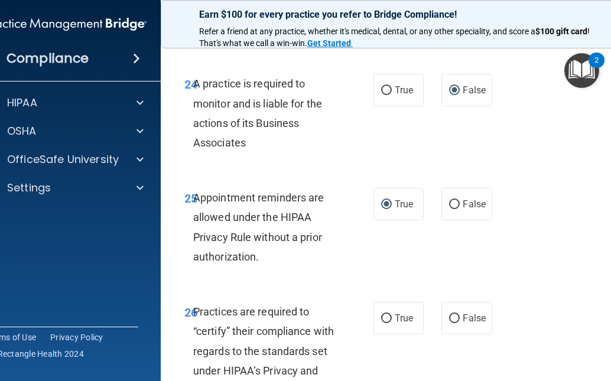
scroll to position [3426, 0]
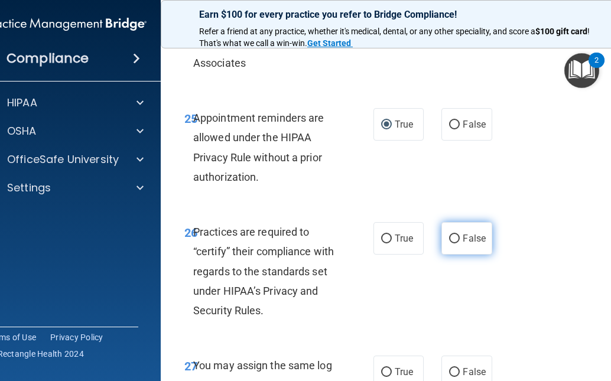
click at [452, 241] on input "False" at bounding box center [454, 239] width 11 height 9
radio input "true"
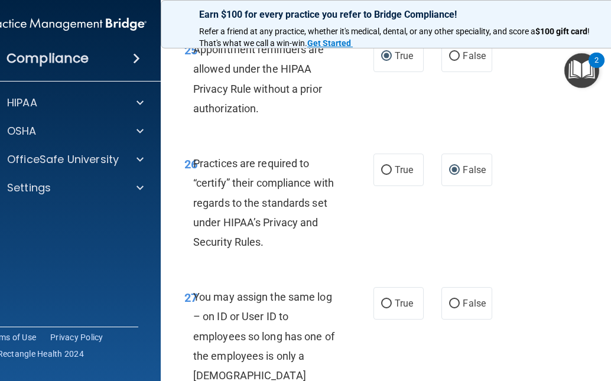
scroll to position [3603, 0]
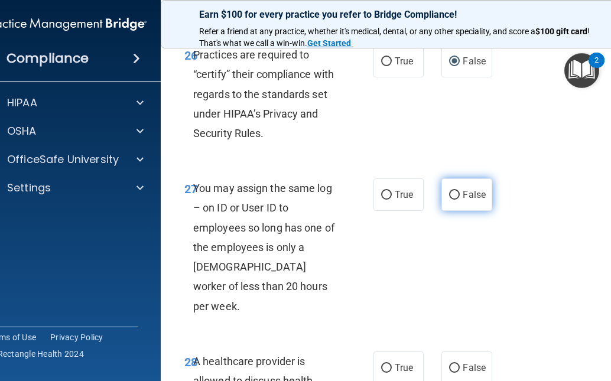
click at [452, 196] on input "False" at bounding box center [454, 195] width 11 height 9
radio input "true"
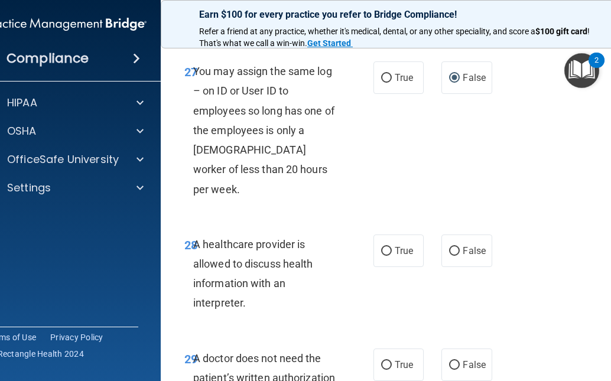
scroll to position [3722, 0]
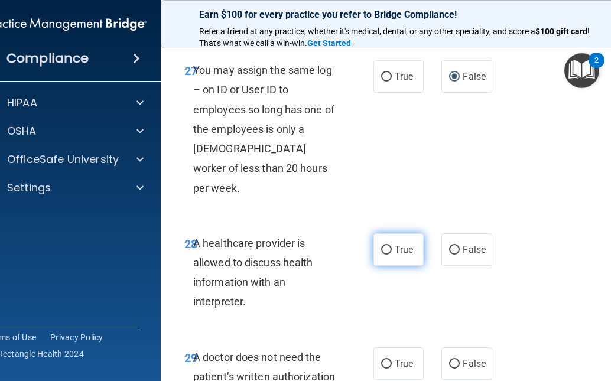
click at [382, 246] on input "True" at bounding box center [386, 250] width 11 height 9
radio input "true"
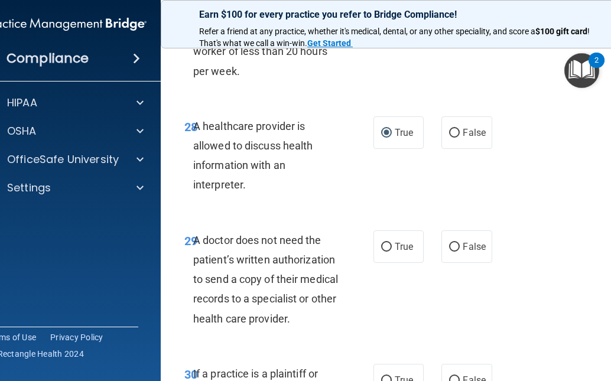
scroll to position [3840, 0]
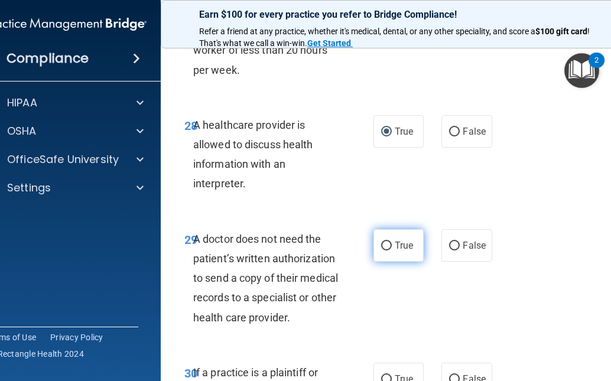
drag, startPoint x: 385, startPoint y: 229, endPoint x: 417, endPoint y: 233, distance: 32.8
click at [384, 242] on input "True" at bounding box center [386, 246] width 11 height 9
radio input "true"
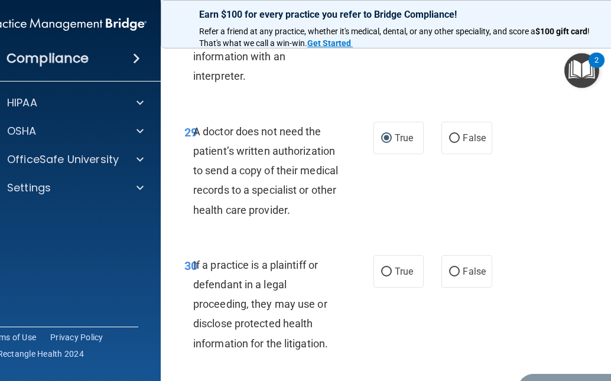
scroll to position [3958, 0]
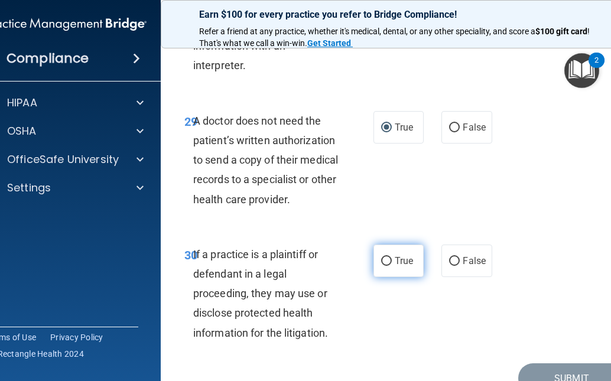
click at [382, 257] on input "True" at bounding box center [386, 261] width 11 height 9
radio input "true"
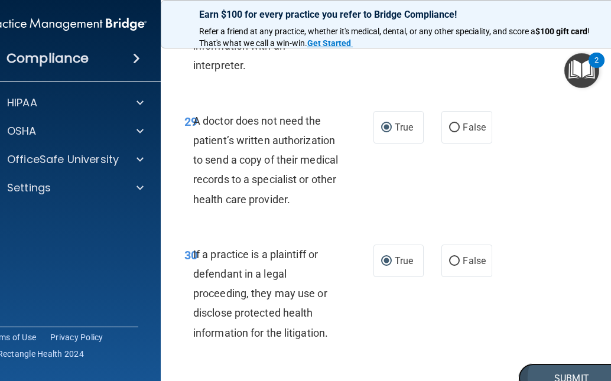
click at [556, 363] on button "Submit" at bounding box center [571, 378] width 106 height 30
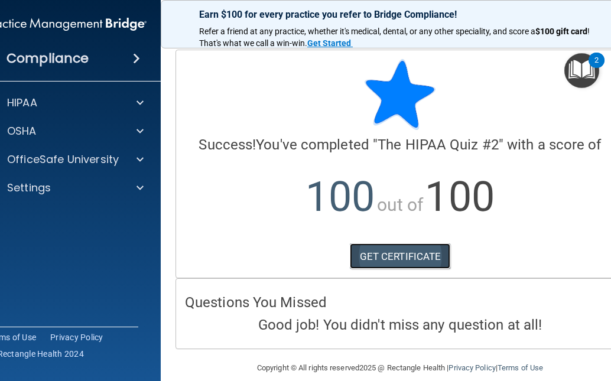
click at [408, 255] on link "GET CERTIFICATE" at bounding box center [400, 256] width 101 height 26
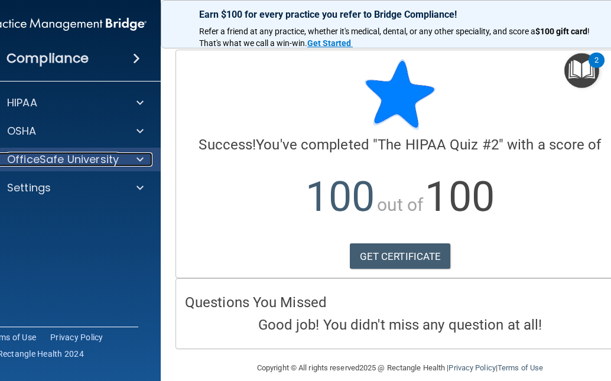
click at [136, 157] on span at bounding box center [139, 159] width 7 height 14
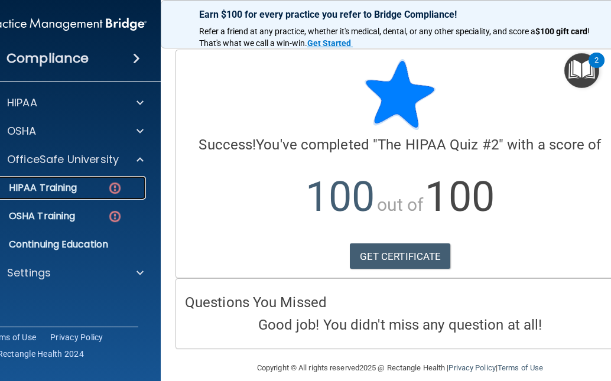
click at [54, 184] on p "HIPAA Training" at bounding box center [27, 188] width 97 height 12
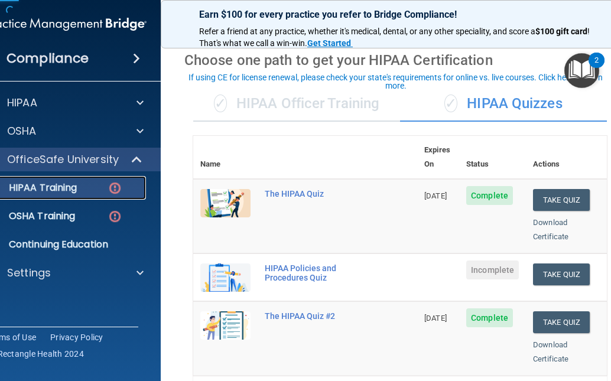
scroll to position [118, 0]
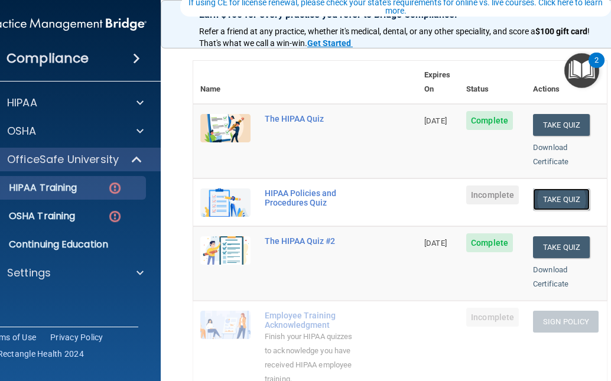
click at [568, 188] on button "Take Quiz" at bounding box center [561, 199] width 57 height 22
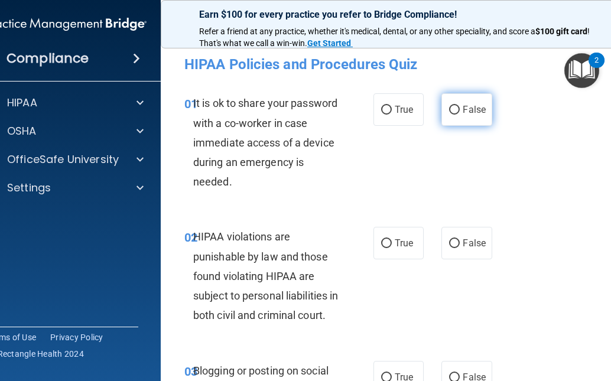
click at [449, 108] on input "False" at bounding box center [454, 110] width 11 height 9
radio input "true"
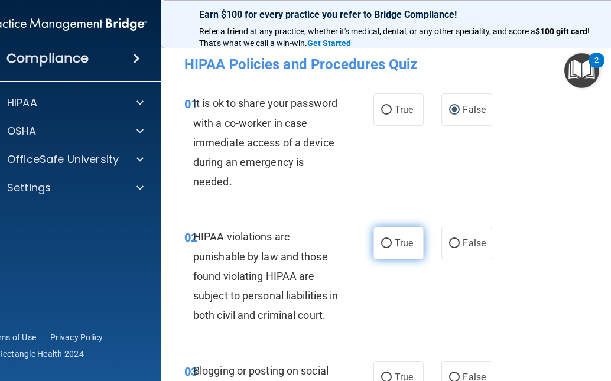
click at [382, 240] on input "True" at bounding box center [386, 243] width 11 height 9
radio input "true"
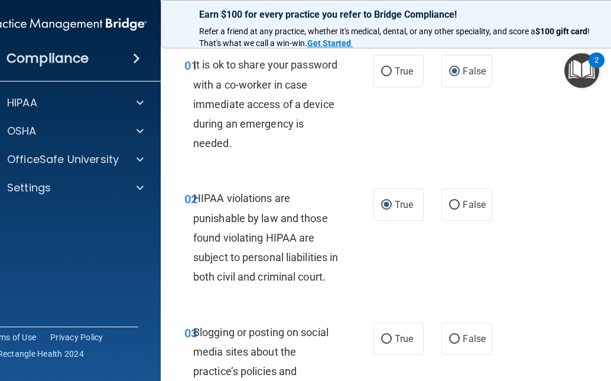
scroll to position [118, 0]
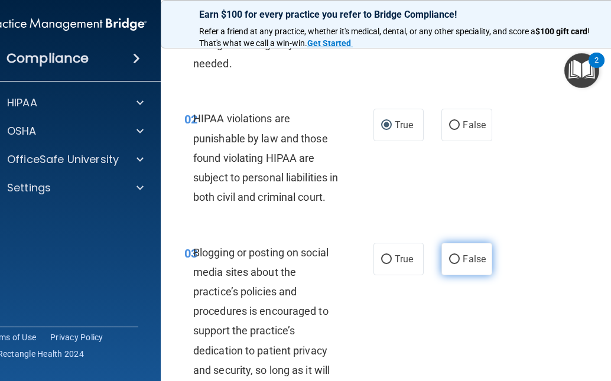
click at [451, 264] on input "False" at bounding box center [454, 259] width 11 height 9
radio input "true"
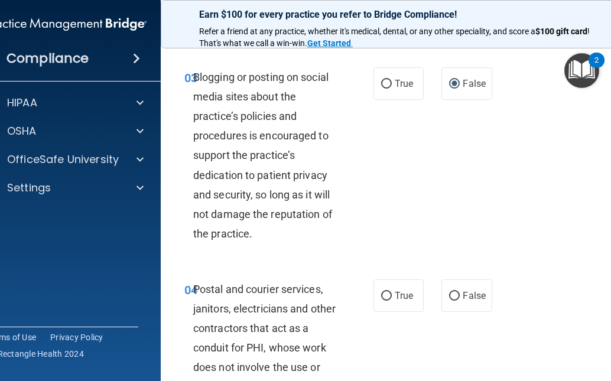
scroll to position [295, 0]
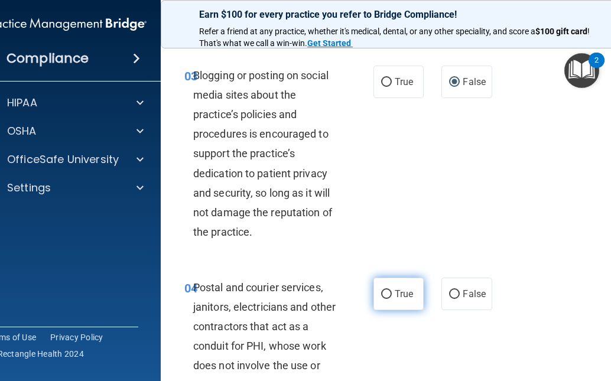
click at [381, 299] on input "True" at bounding box center [386, 294] width 11 height 9
radio input "true"
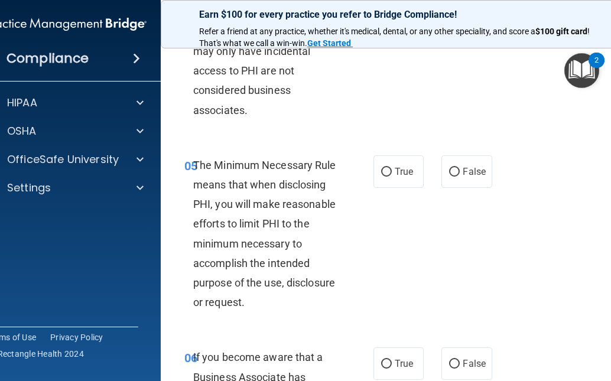
scroll to position [650, 0]
click at [383, 176] on input "True" at bounding box center [386, 171] width 11 height 9
radio input "true"
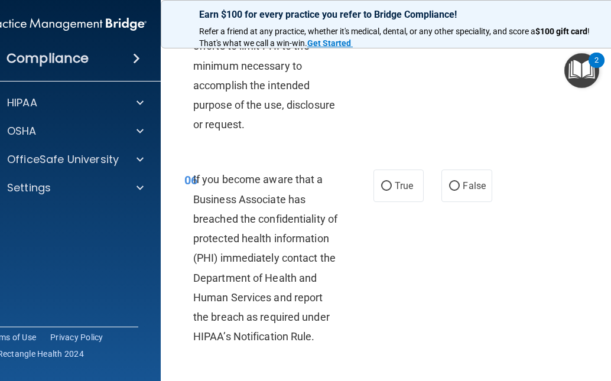
scroll to position [886, 0]
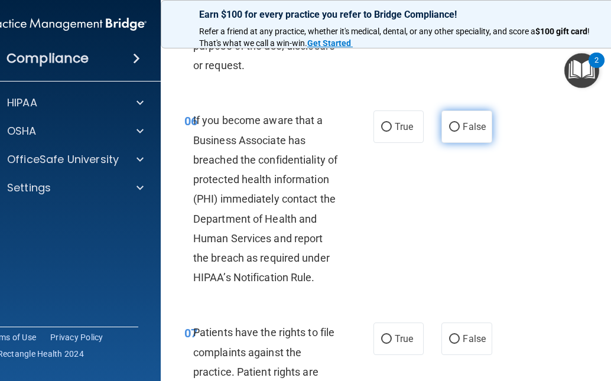
click at [449, 132] on input "False" at bounding box center [454, 127] width 11 height 9
radio input "true"
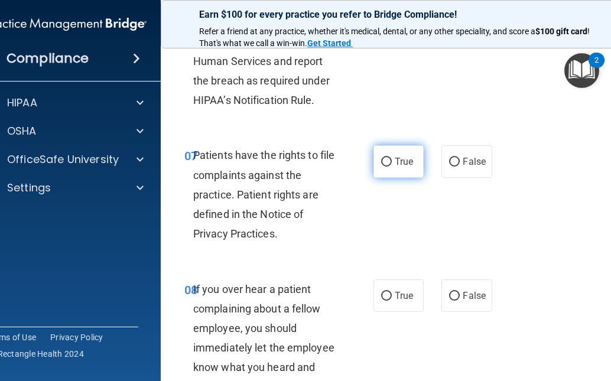
click at [381, 167] on input "True" at bounding box center [386, 162] width 11 height 9
radio input "true"
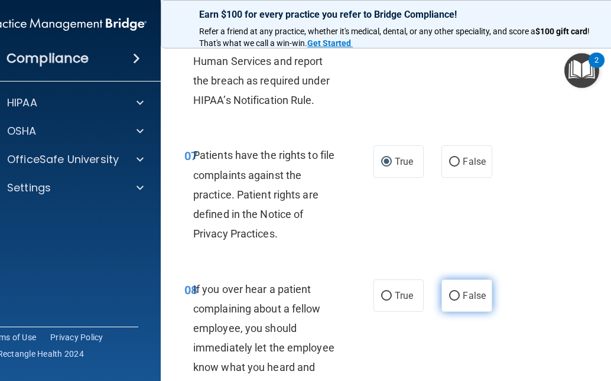
click at [450, 301] on input "False" at bounding box center [454, 296] width 11 height 9
radio input "true"
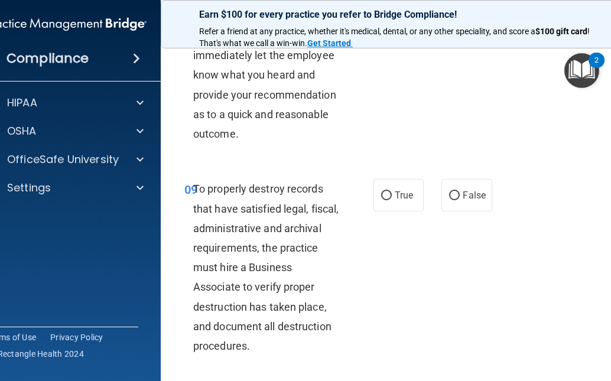
scroll to position [1359, 0]
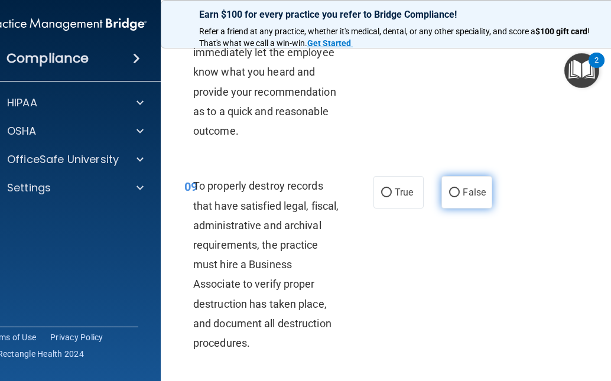
click at [449, 197] on input "False" at bounding box center [454, 192] width 11 height 9
radio input "true"
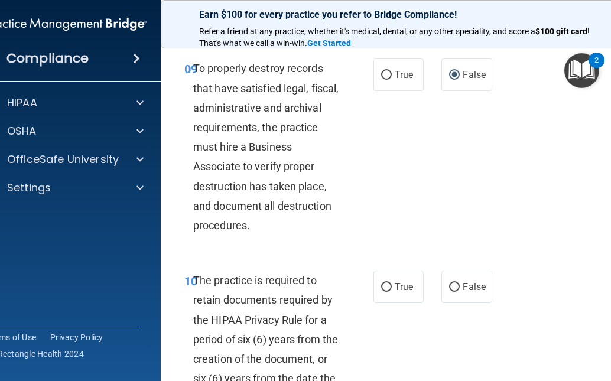
scroll to position [1477, 0]
click at [381, 291] on input "True" at bounding box center [386, 286] width 11 height 9
radio input "true"
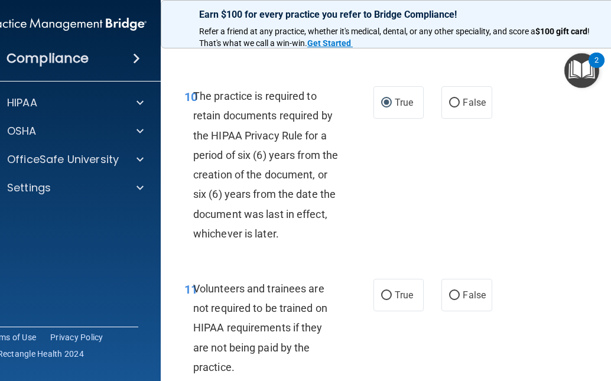
scroll to position [1772, 0]
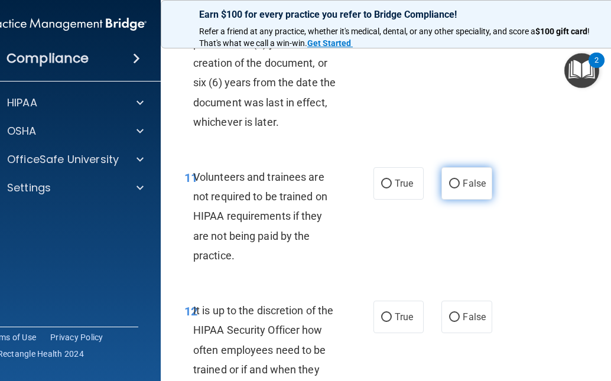
click at [449, 188] on input "False" at bounding box center [454, 184] width 11 height 9
radio input "true"
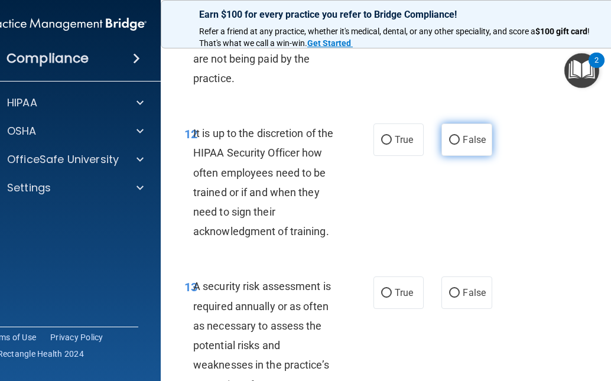
click at [451, 145] on input "False" at bounding box center [454, 140] width 11 height 9
radio input "true"
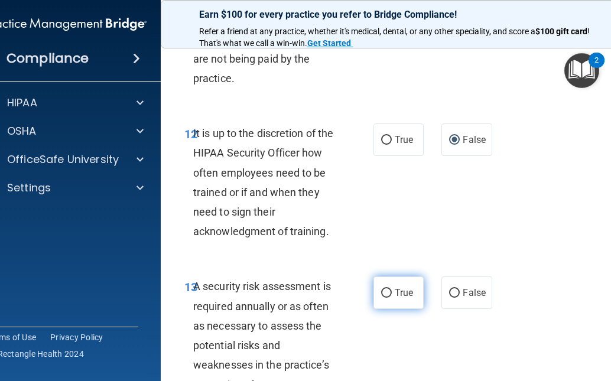
click at [381, 298] on input "True" at bounding box center [386, 293] width 11 height 9
radio input "true"
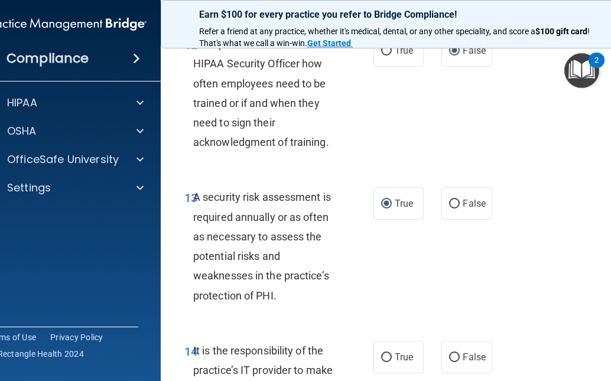
scroll to position [2127, 0]
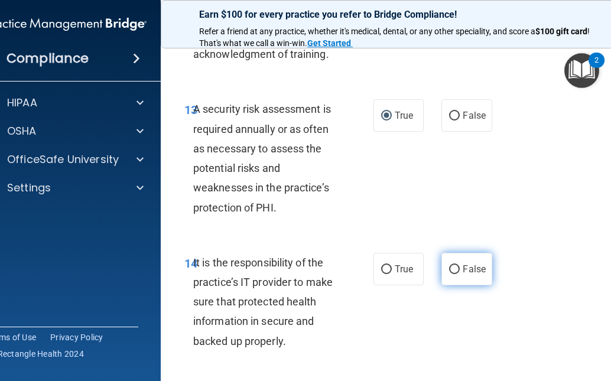
click at [451, 274] on input "False" at bounding box center [454, 269] width 11 height 9
radio input "true"
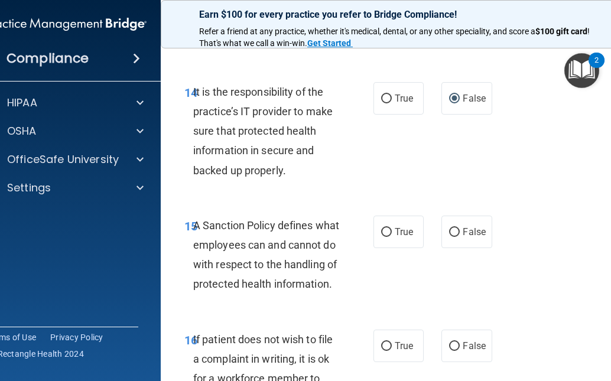
scroll to position [2304, 0]
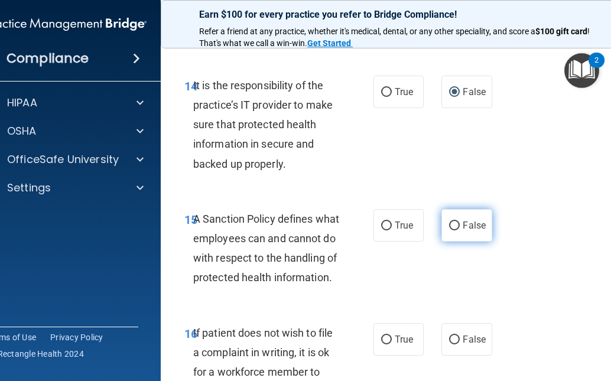
click at [457, 240] on label "False" at bounding box center [466, 225] width 50 height 32
click at [457, 230] on input "False" at bounding box center [454, 226] width 11 height 9
radio input "true"
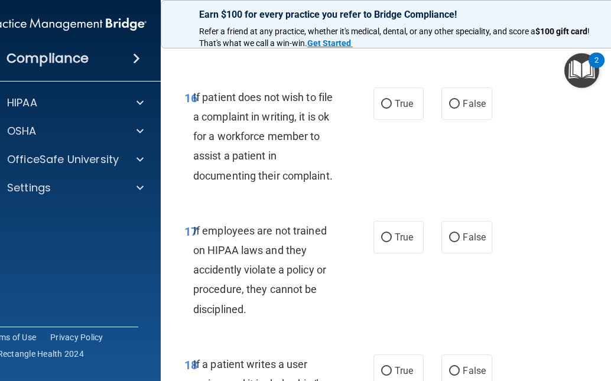
scroll to position [2540, 0]
click at [381, 108] on input "True" at bounding box center [386, 103] width 11 height 9
radio input "true"
click at [451, 242] on input "False" at bounding box center [454, 237] width 11 height 9
radio input "true"
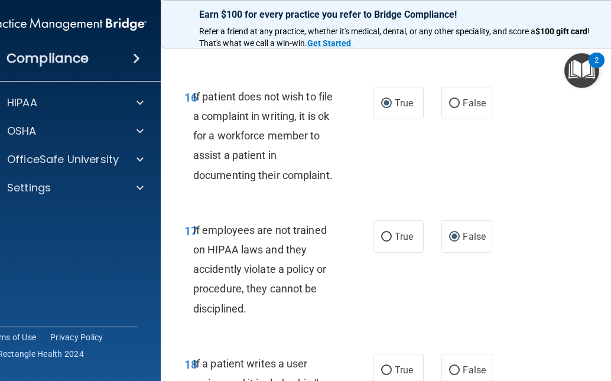
scroll to position [2717, 0]
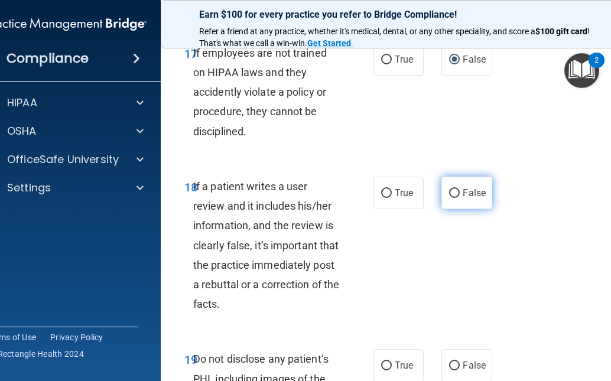
click at [449, 198] on input "False" at bounding box center [454, 193] width 11 height 9
radio input "true"
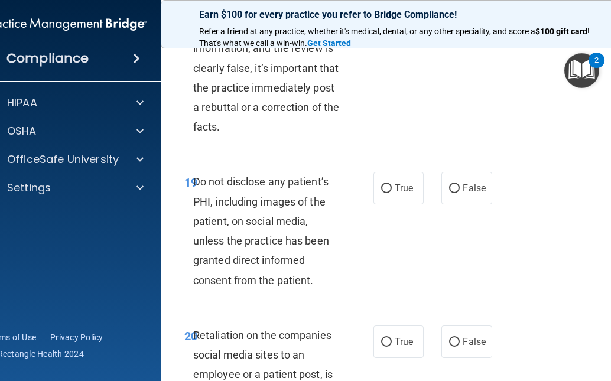
scroll to position [2954, 0]
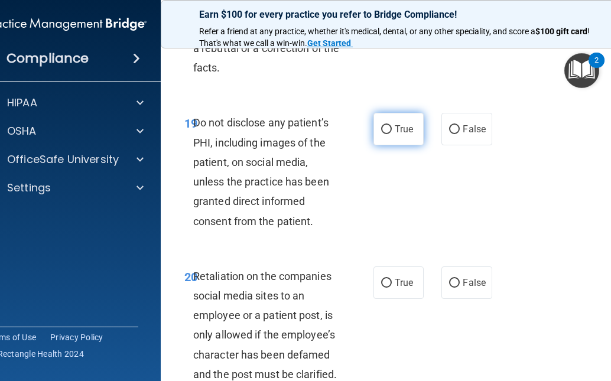
click at [383, 134] on input "True" at bounding box center [386, 129] width 11 height 9
radio input "true"
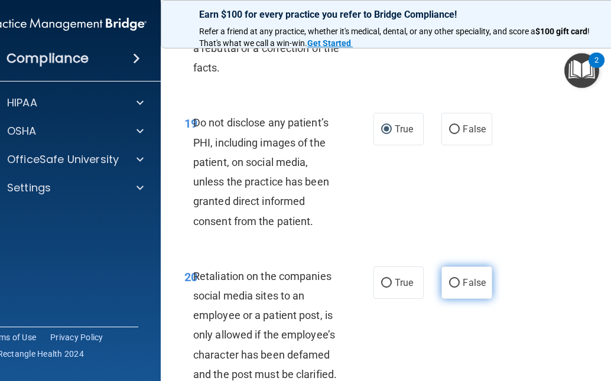
drag, startPoint x: 450, startPoint y: 320, endPoint x: 473, endPoint y: 305, distance: 28.2
click at [450, 288] on input "False" at bounding box center [454, 283] width 11 height 9
radio input "true"
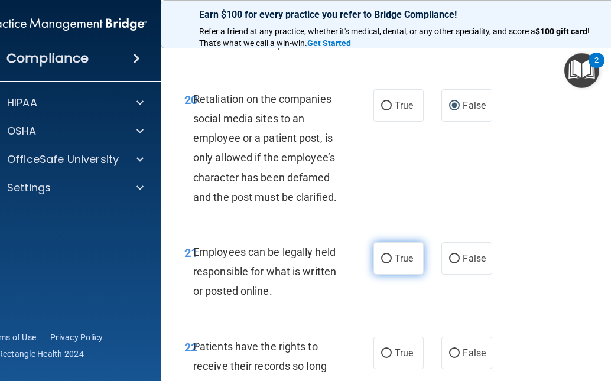
click at [381, 263] on input "True" at bounding box center [386, 259] width 11 height 9
radio input "true"
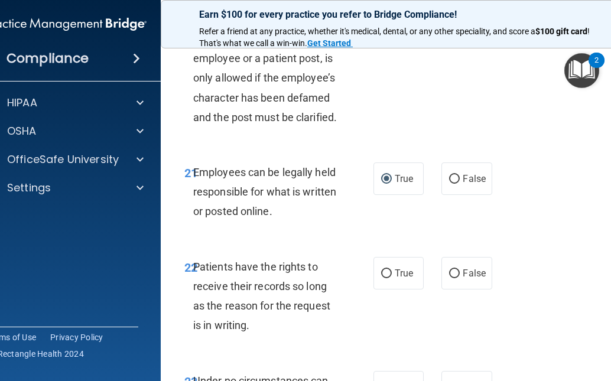
scroll to position [3308, 0]
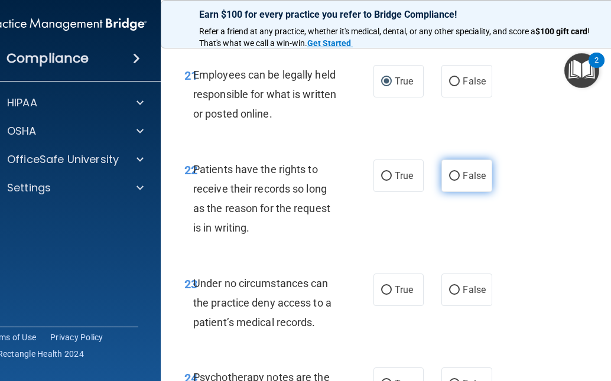
click at [449, 181] on input "False" at bounding box center [454, 176] width 11 height 9
radio input "true"
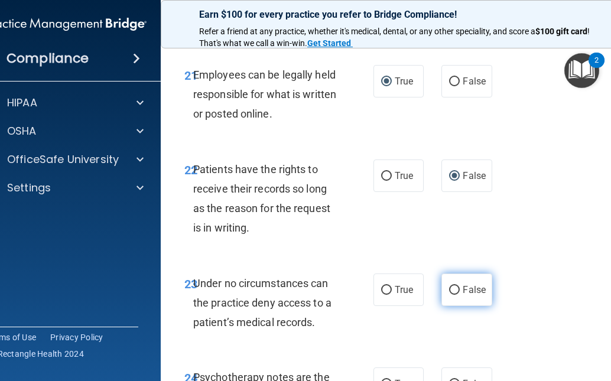
click at [449, 295] on input "False" at bounding box center [454, 290] width 11 height 9
radio input "true"
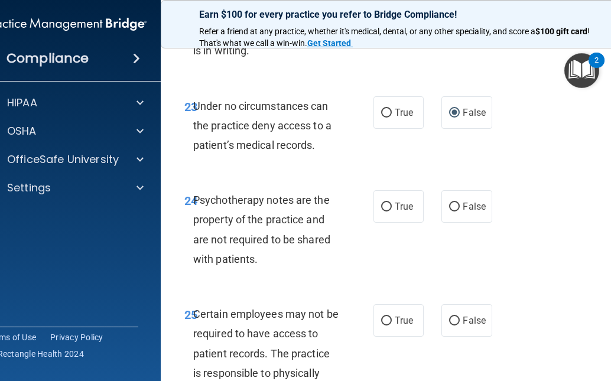
scroll to position [3544, 0]
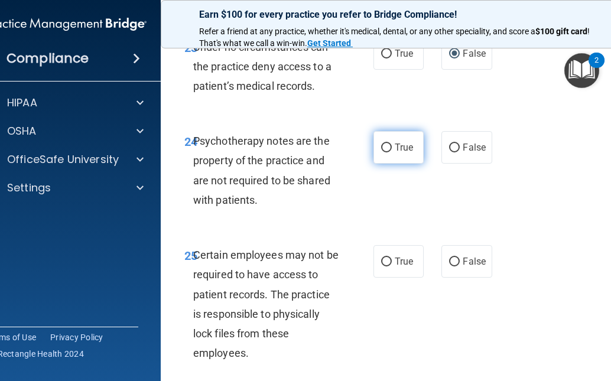
click at [378, 164] on label "True" at bounding box center [398, 147] width 50 height 32
click at [381, 152] on input "True" at bounding box center [386, 148] width 11 height 9
radio input "true"
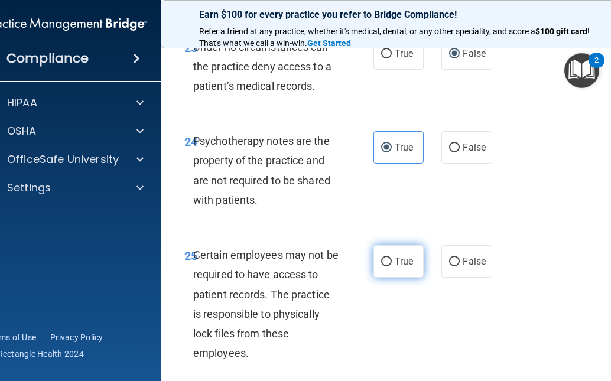
drag, startPoint x: 385, startPoint y: 299, endPoint x: 400, endPoint y: 295, distance: 15.9
click at [385, 266] on input "True" at bounding box center [386, 262] width 11 height 9
radio input "true"
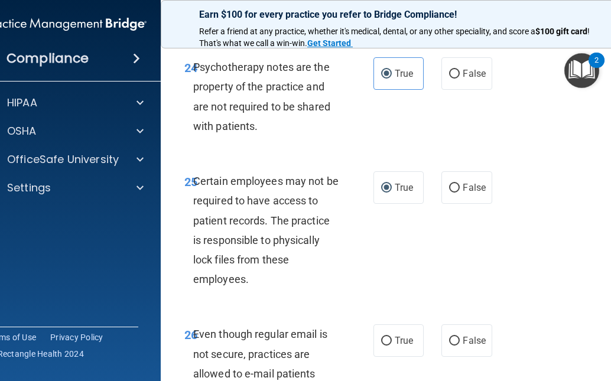
scroll to position [3722, 0]
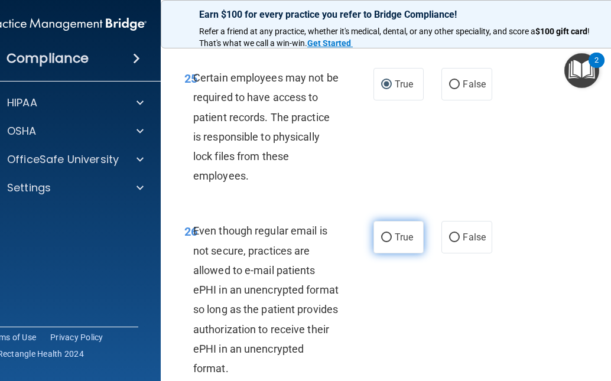
click at [383, 242] on input "True" at bounding box center [386, 237] width 11 height 9
radio input "true"
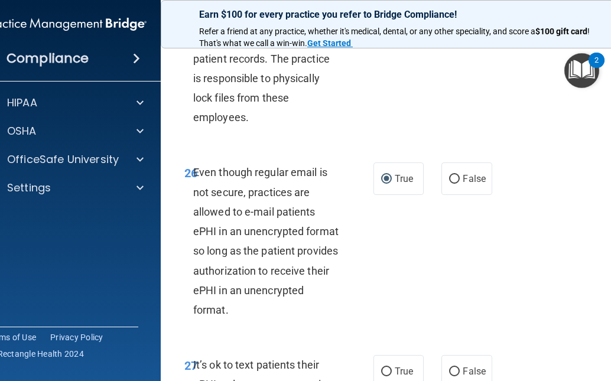
scroll to position [3899, 0]
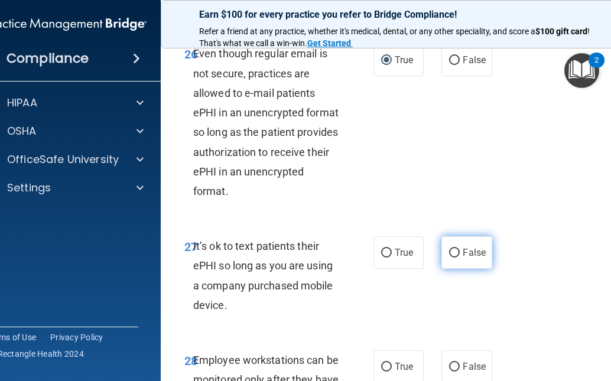
click at [449, 258] on input "False" at bounding box center [454, 253] width 11 height 9
radio input "true"
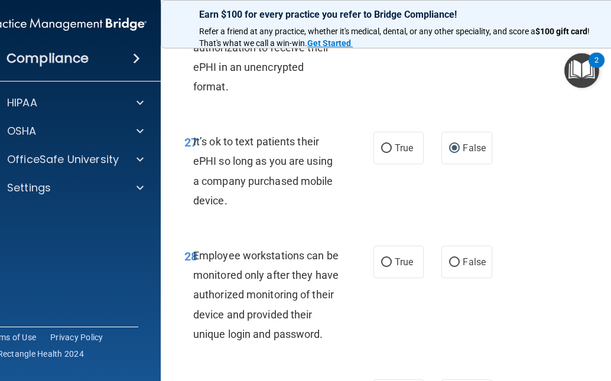
scroll to position [3976, 0]
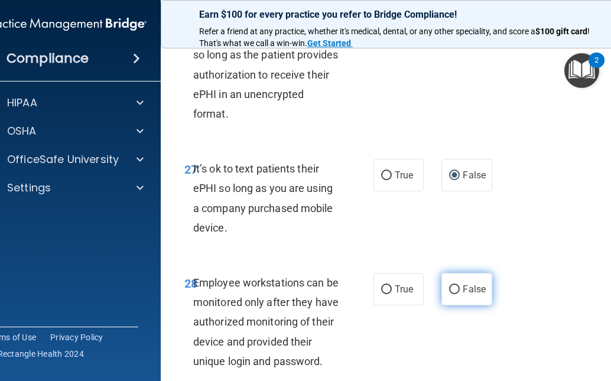
click at [450, 294] on input "False" at bounding box center [454, 289] width 11 height 9
radio input "true"
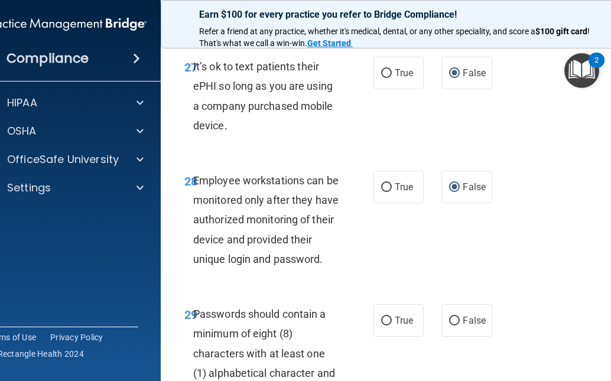
scroll to position [4212, 0]
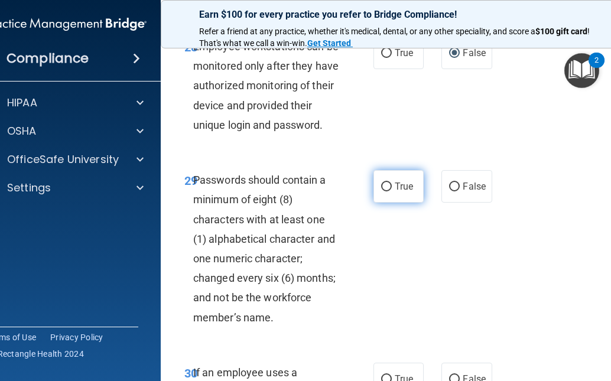
click at [381, 191] on input "True" at bounding box center [386, 187] width 11 height 9
radio input "true"
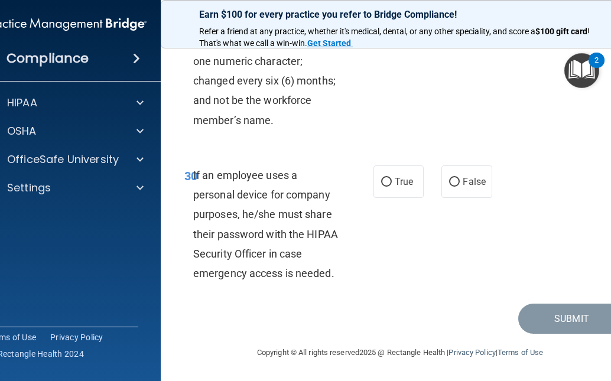
scroll to position [4449, 0]
click at [451, 183] on input "False" at bounding box center [454, 182] width 11 height 9
radio input "true"
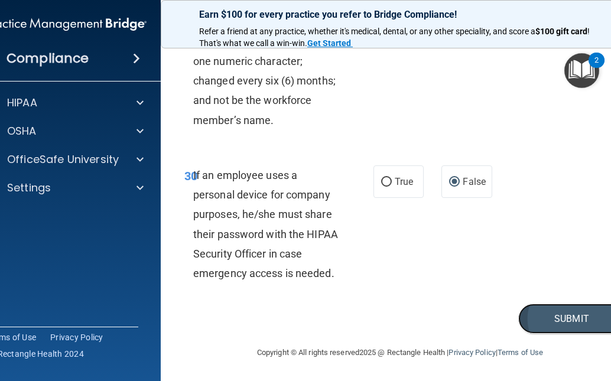
click at [574, 318] on button "Submit" at bounding box center [571, 319] width 106 height 30
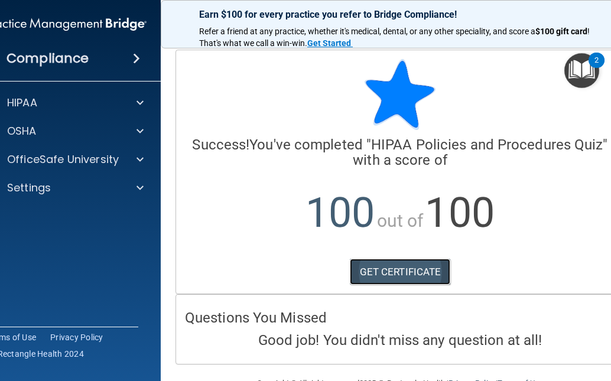
click at [412, 273] on link "GET CERTIFICATE" at bounding box center [400, 272] width 101 height 26
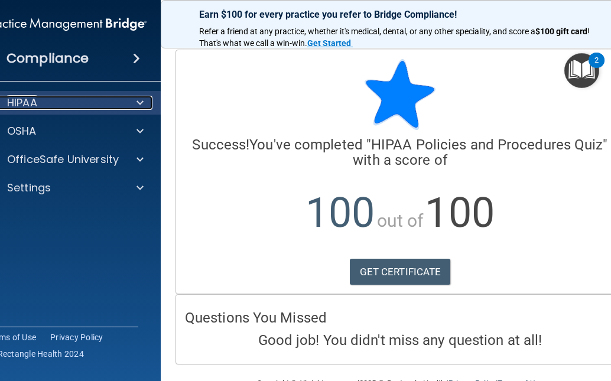
click at [138, 99] on span at bounding box center [139, 103] width 7 height 14
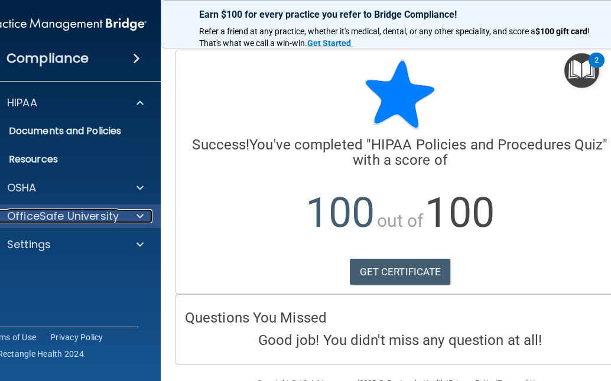
click at [136, 214] on span at bounding box center [139, 216] width 7 height 14
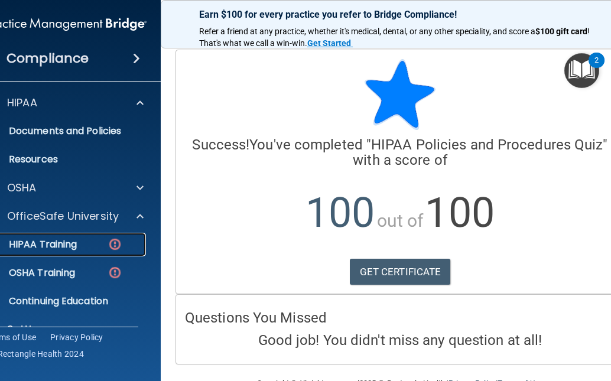
click at [43, 245] on p "HIPAA Training" at bounding box center [27, 245] width 97 height 12
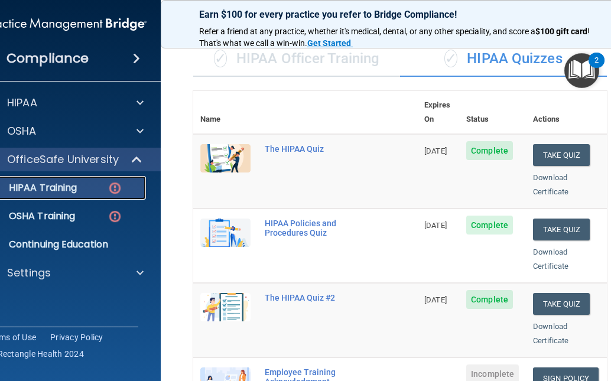
scroll to position [193, 0]
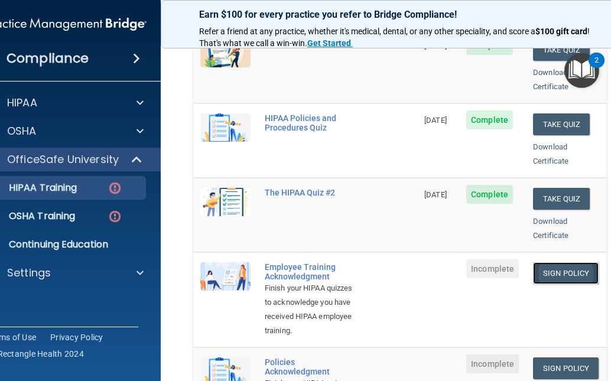
click at [558, 262] on link "Sign Policy" at bounding box center [566, 273] width 66 height 22
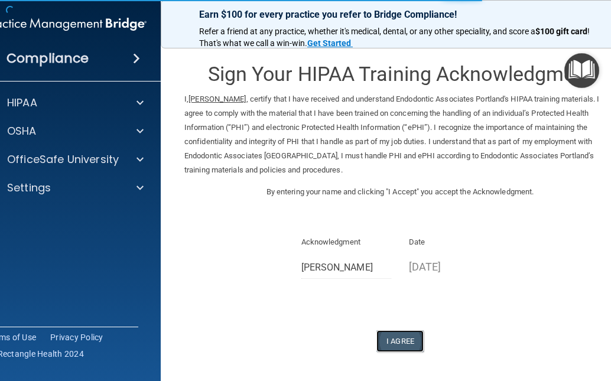
click at [393, 341] on button "I Agree" at bounding box center [399, 341] width 47 height 22
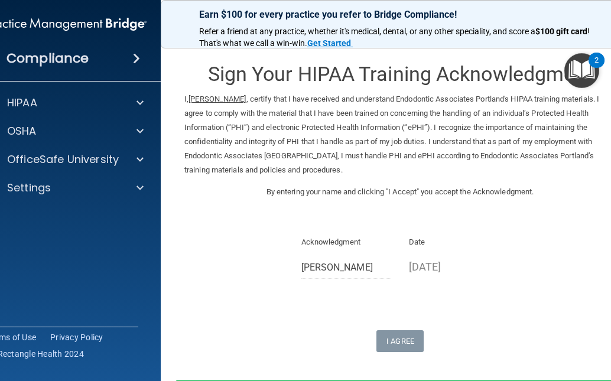
scroll to position [93, 0]
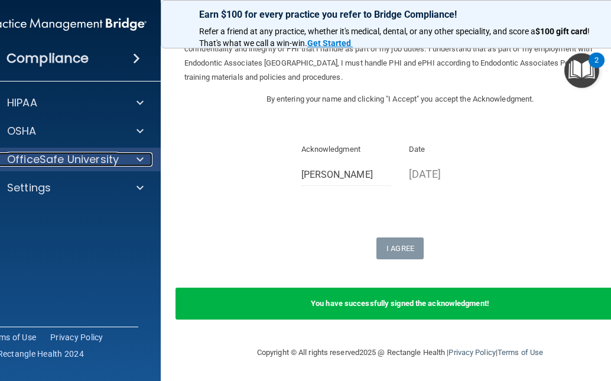
click at [136, 154] on span at bounding box center [139, 159] width 7 height 14
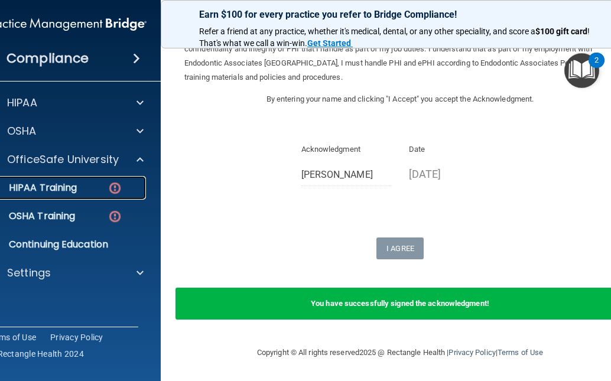
click at [67, 187] on p "HIPAA Training" at bounding box center [27, 188] width 97 height 12
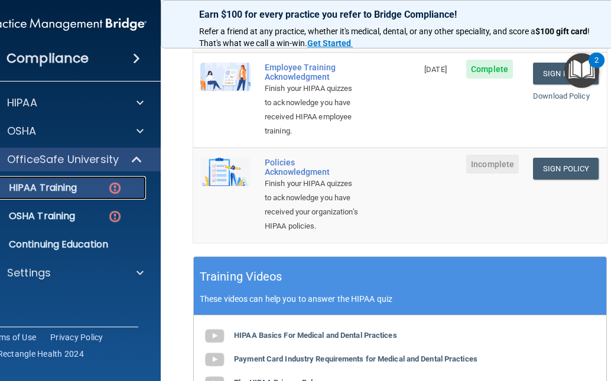
scroll to position [311, 0]
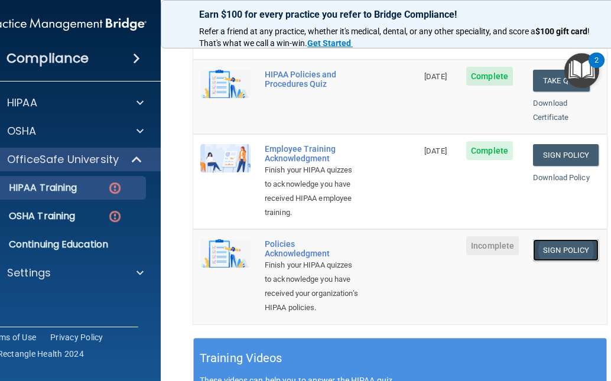
click at [559, 250] on link "Sign Policy" at bounding box center [566, 250] width 66 height 22
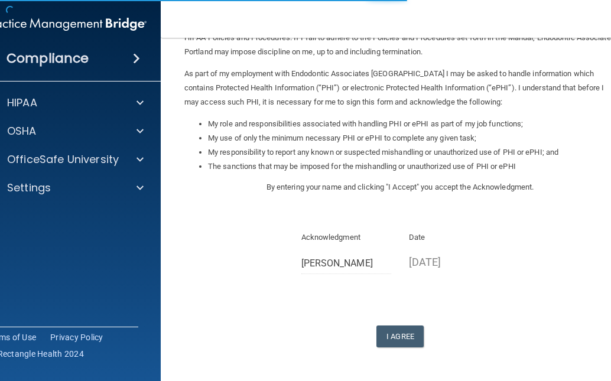
scroll to position [160, 0]
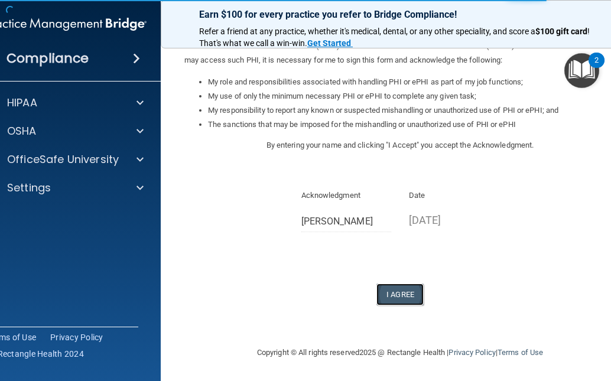
click at [405, 290] on button "I Agree" at bounding box center [399, 295] width 47 height 22
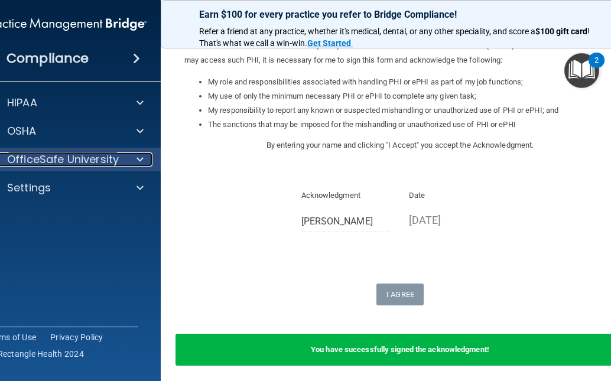
click at [136, 162] on span at bounding box center [139, 159] width 7 height 14
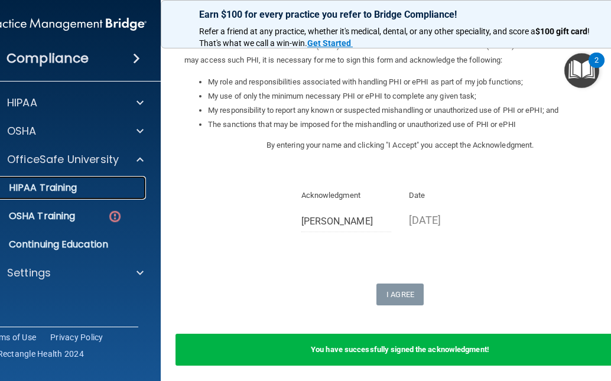
click at [47, 190] on p "HIPAA Training" at bounding box center [27, 188] width 97 height 12
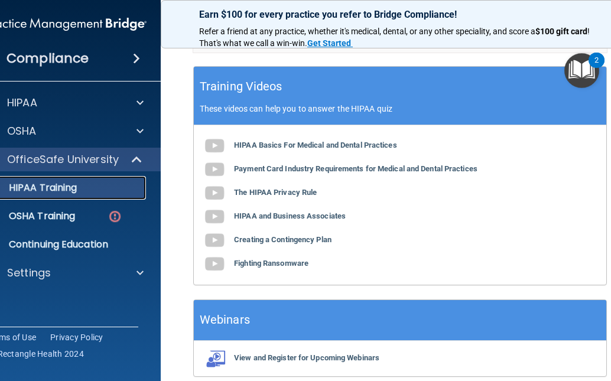
scroll to position [342, 0]
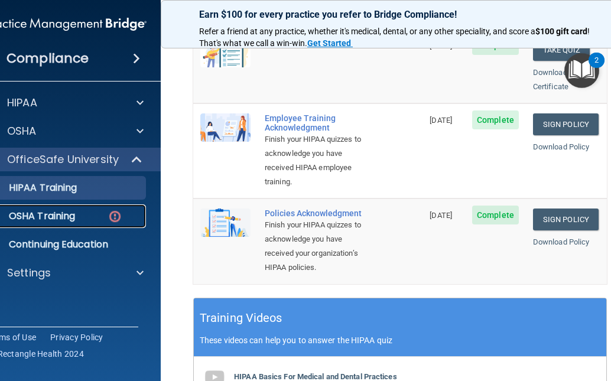
click at [50, 215] on p "OSHA Training" at bounding box center [27, 216] width 96 height 12
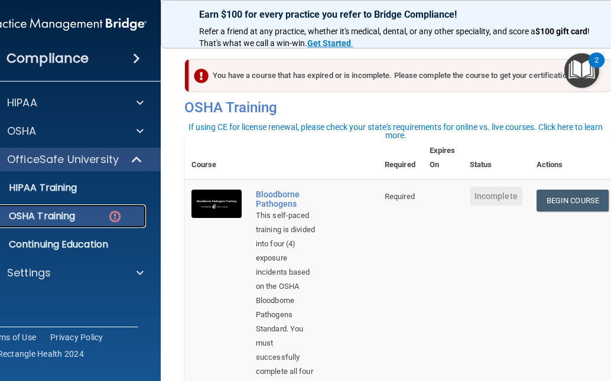
click at [45, 213] on p "OSHA Training" at bounding box center [27, 216] width 96 height 12
click at [59, 210] on p "OSHA Training" at bounding box center [27, 216] width 96 height 12
click at [565, 197] on link "Begin Course" at bounding box center [572, 201] width 72 height 22
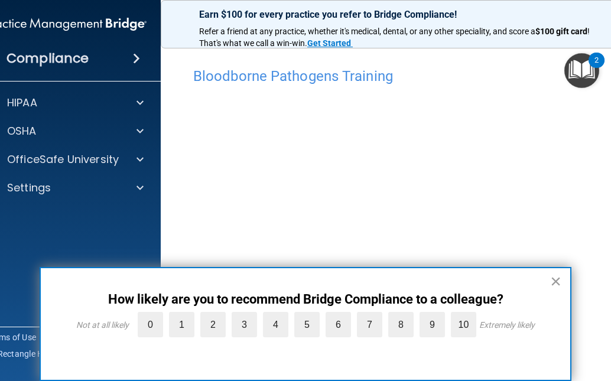
click at [554, 279] on button "×" at bounding box center [555, 281] width 11 height 19
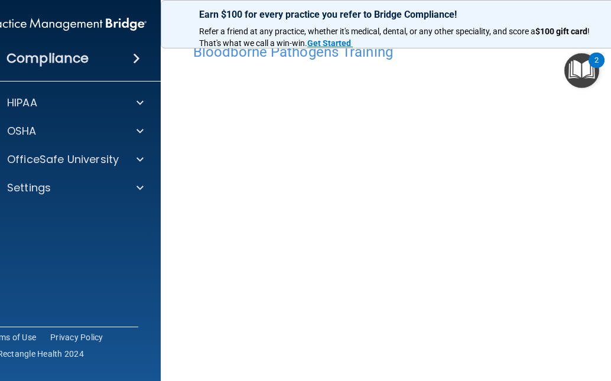
scroll to position [6, 0]
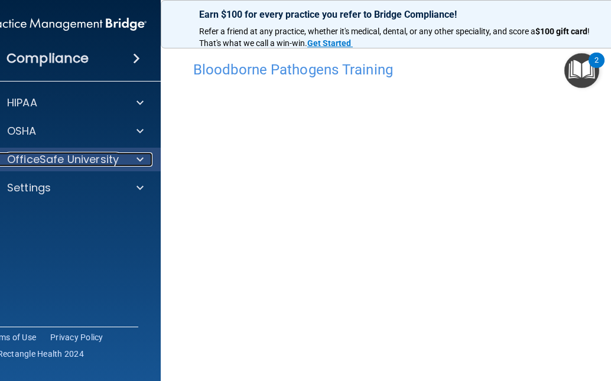
click at [136, 161] on span at bounding box center [139, 159] width 7 height 14
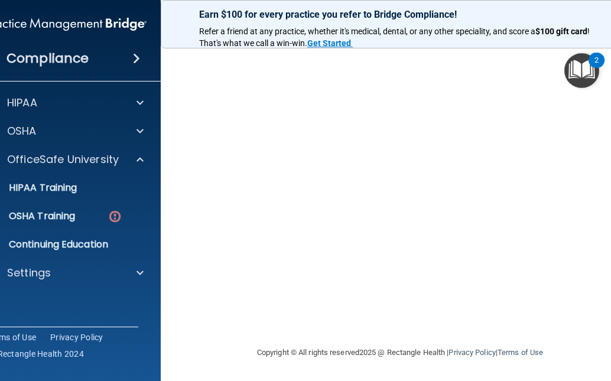
scroll to position [0, 0]
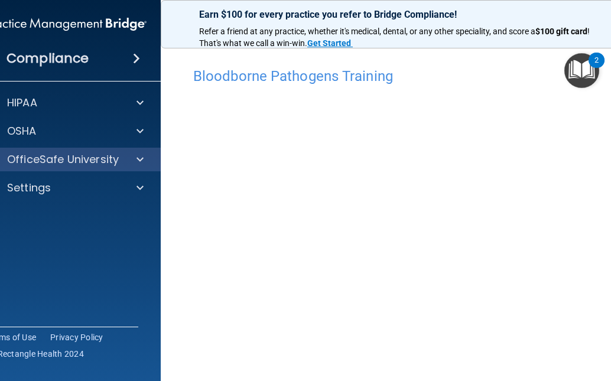
click at [96, 152] on div "OfficeSafe University" at bounding box center [67, 160] width 190 height 24
click at [136, 154] on span at bounding box center [139, 159] width 7 height 14
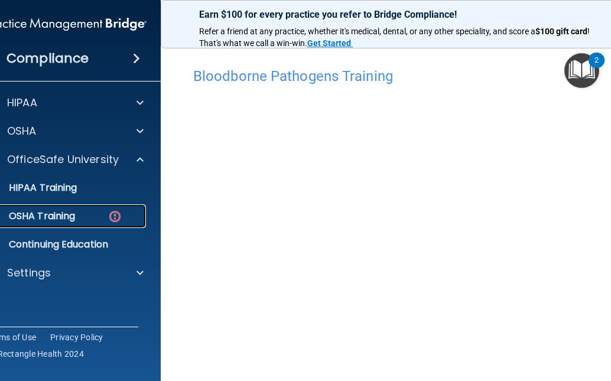
click at [73, 216] on div "OSHA Training" at bounding box center [59, 216] width 161 height 12
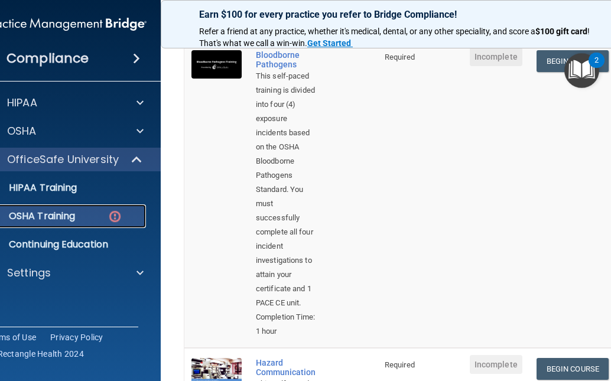
scroll to position [118, 0]
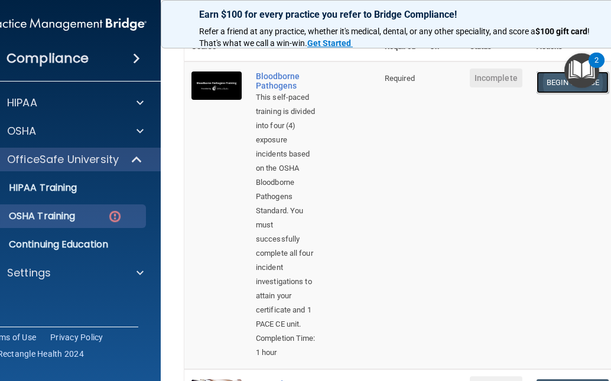
click at [547, 71] on link "Begin Course" at bounding box center [572, 82] width 72 height 22
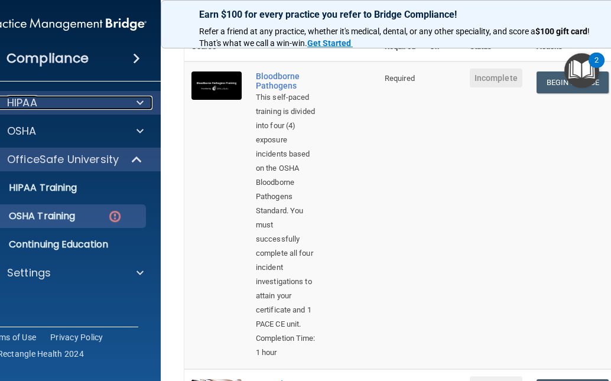
click at [63, 105] on div "HIPAA" at bounding box center [50, 103] width 146 height 14
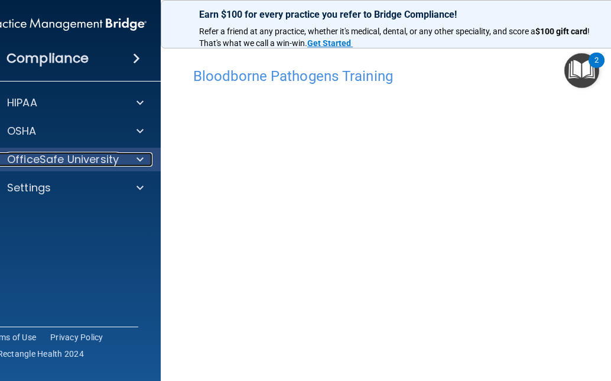
click at [136, 154] on span at bounding box center [139, 159] width 7 height 14
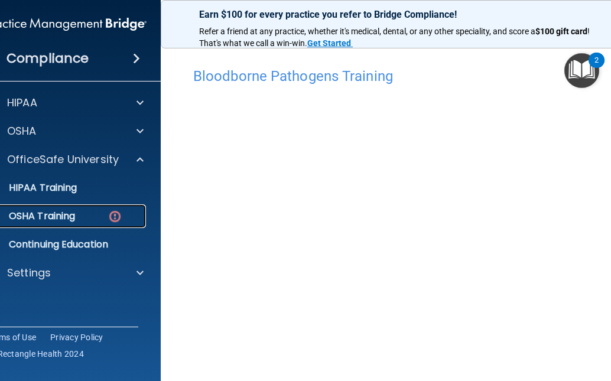
click at [48, 220] on p "OSHA Training" at bounding box center [27, 216] width 96 height 12
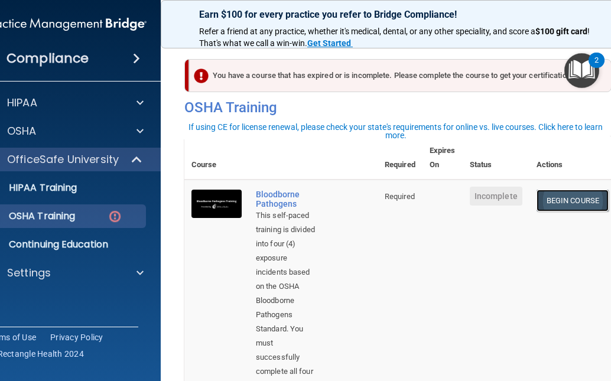
click at [574, 204] on link "Begin Course" at bounding box center [572, 201] width 72 height 22
click at [562, 190] on link "Begin Course" at bounding box center [572, 201] width 72 height 22
click at [594, 203] on link "Begin Course" at bounding box center [572, 201] width 72 height 22
click at [574, 206] on link "Begin Course" at bounding box center [572, 201] width 72 height 22
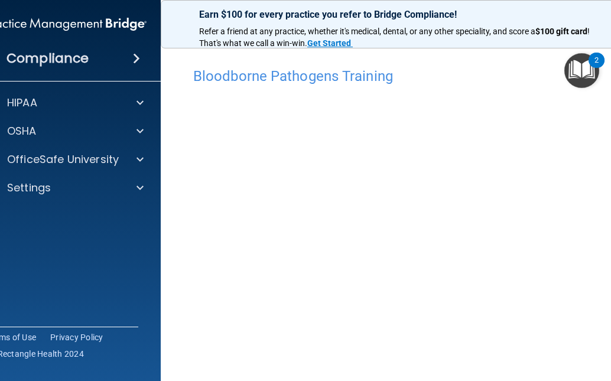
scroll to position [2, 0]
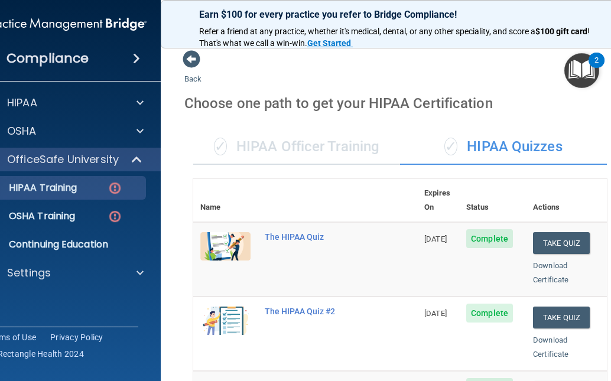
scroll to position [311, 0]
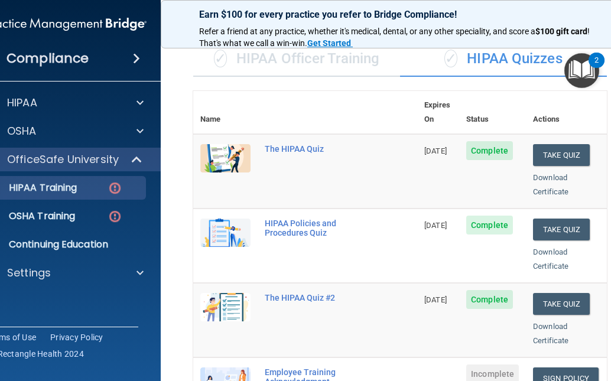
scroll to position [75, 0]
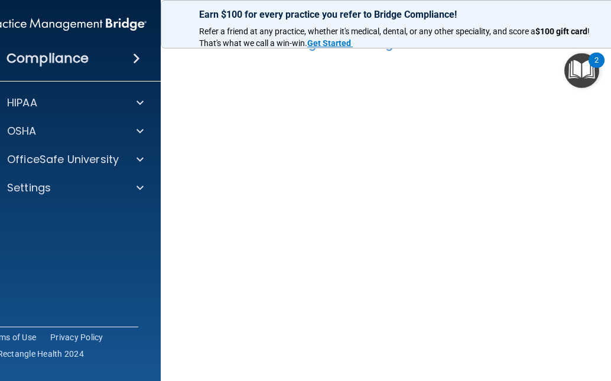
scroll to position [61, 0]
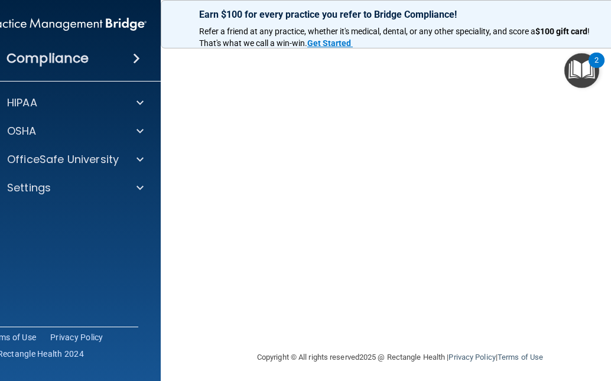
scroll to position [125, 0]
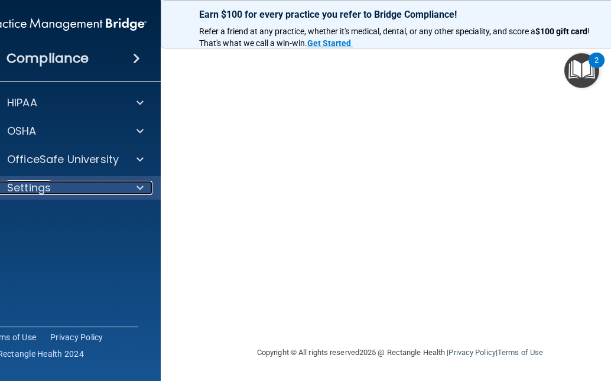
click at [62, 194] on div "Settings" at bounding box center [50, 188] width 146 height 14
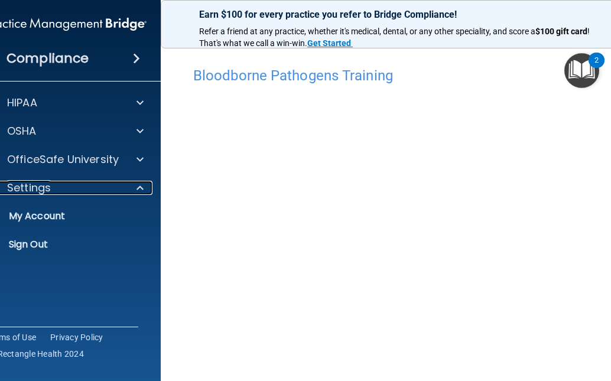
scroll to position [0, 0]
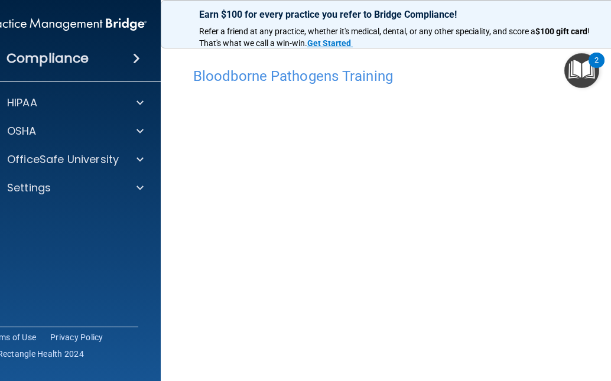
scroll to position [2, 0]
drag, startPoint x: 488, startPoint y: 145, endPoint x: 175, endPoint y: 125, distance: 313.1
click at [174, 125] on main "Bloodborne Pathogens Training This course doesn’t expire until . Are you sure y…" at bounding box center [400, 209] width 478 height 343
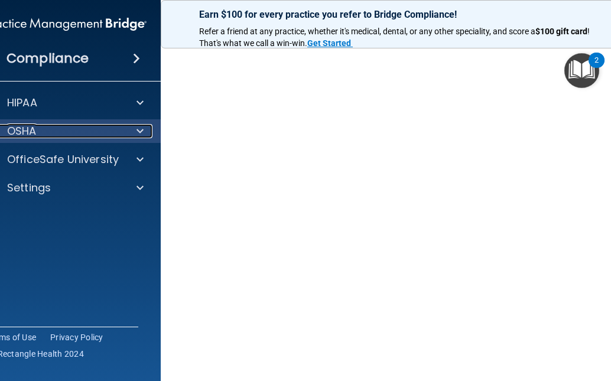
click at [139, 134] on span at bounding box center [139, 131] width 7 height 14
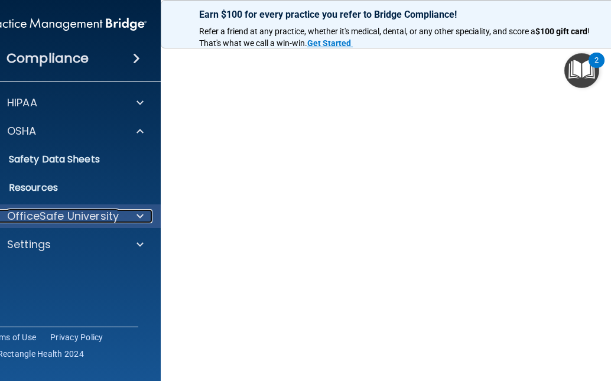
click at [131, 214] on div at bounding box center [138, 216] width 30 height 14
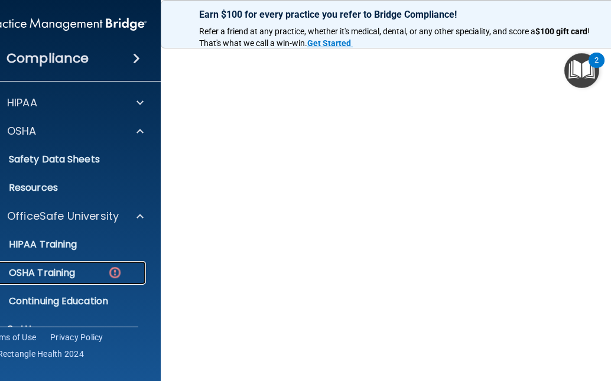
click at [56, 270] on p "OSHA Training" at bounding box center [27, 273] width 96 height 12
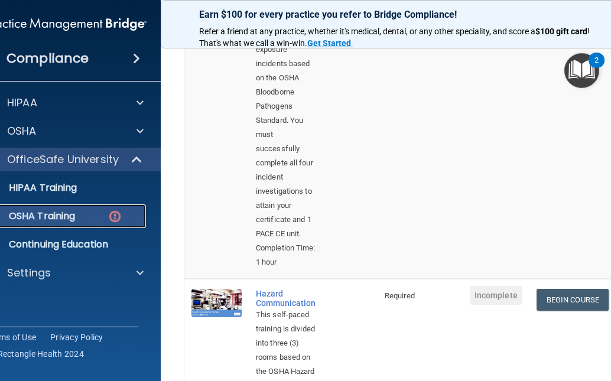
scroll to position [236, 0]
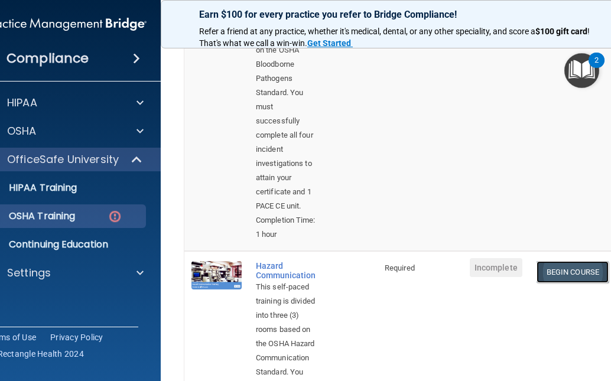
click at [572, 261] on link "Begin Course" at bounding box center [572, 272] width 72 height 22
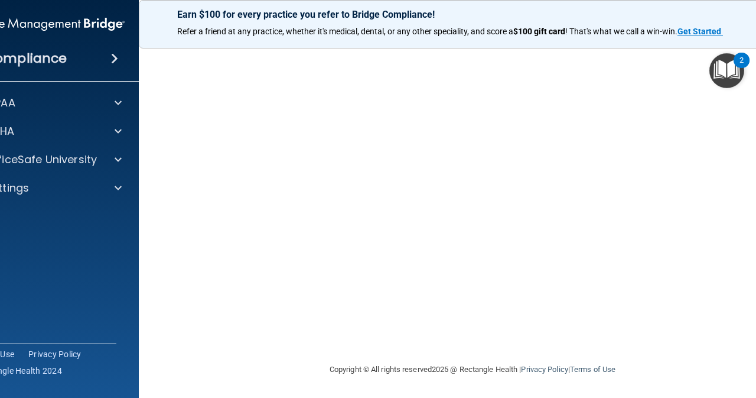
scroll to position [47, 0]
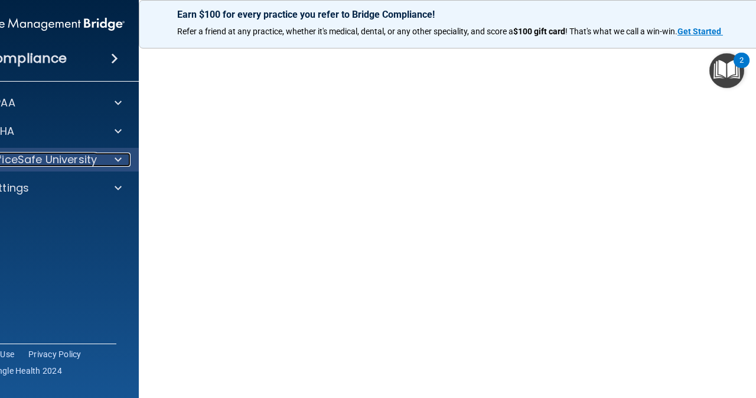
click at [115, 162] on span at bounding box center [118, 159] width 7 height 14
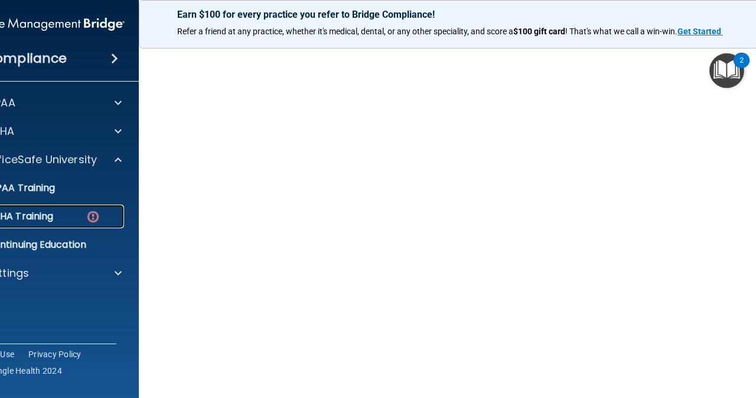
click at [33, 216] on p "OSHA Training" at bounding box center [5, 216] width 96 height 12
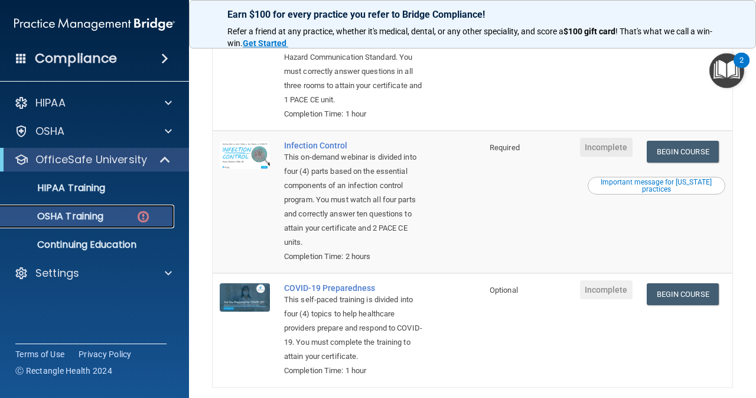
scroll to position [282, 0]
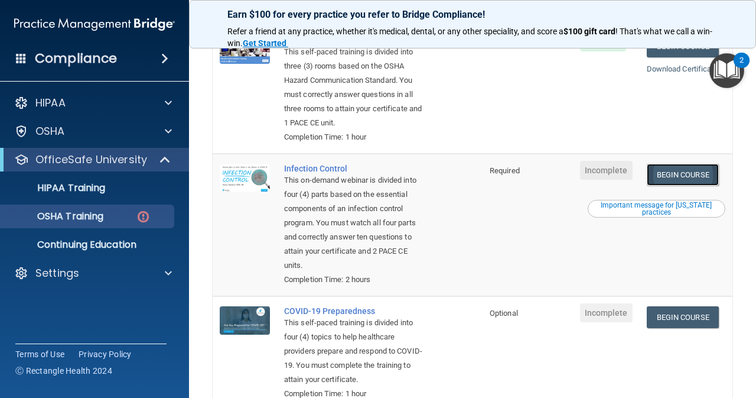
click at [610, 185] on link "Begin Course" at bounding box center [683, 175] width 72 height 22
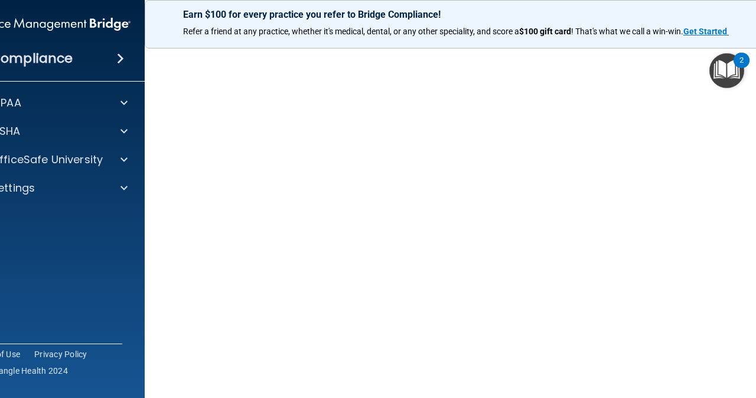
scroll to position [108, 0]
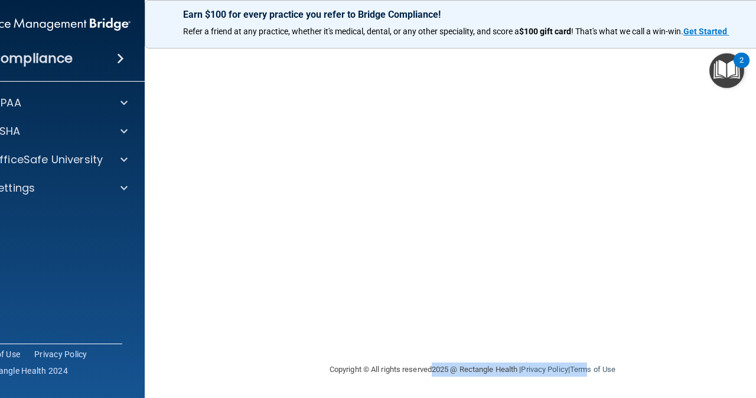
drag, startPoint x: 590, startPoint y: 381, endPoint x: 415, endPoint y: 361, distance: 176.0
click at [421, 370] on div "Copyright © All rights reserved 2025 @ Rectangle Health | Privacy Policy | Term…" at bounding box center [472, 369] width 431 height 38
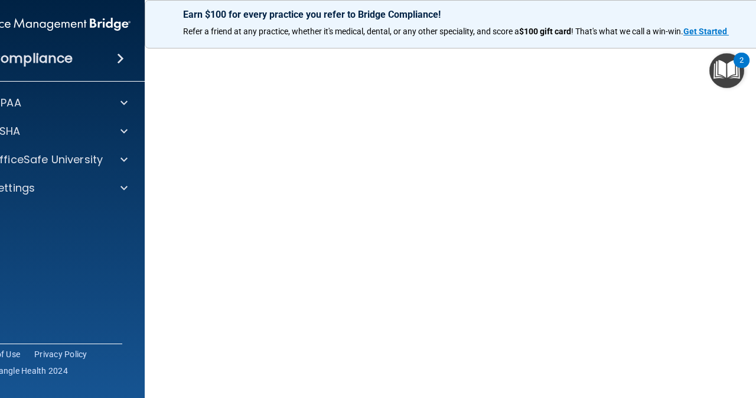
scroll to position [59, 0]
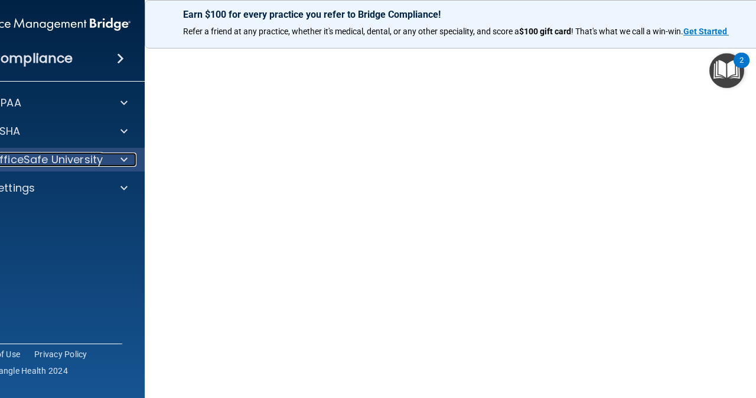
click at [123, 159] on div at bounding box center [123, 159] width 30 height 14
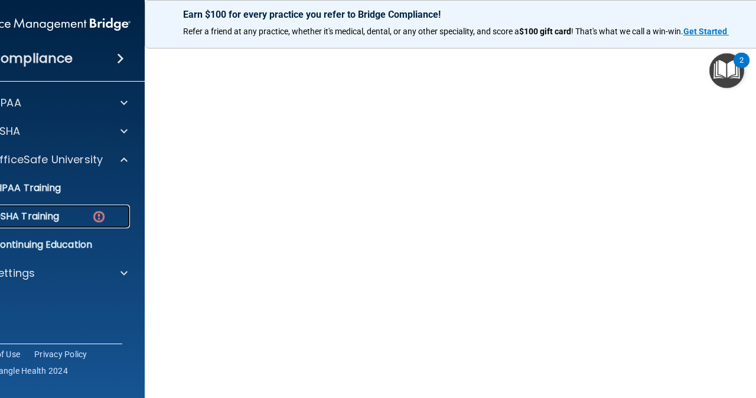
click at [50, 213] on p "OSHA Training" at bounding box center [11, 216] width 96 height 12
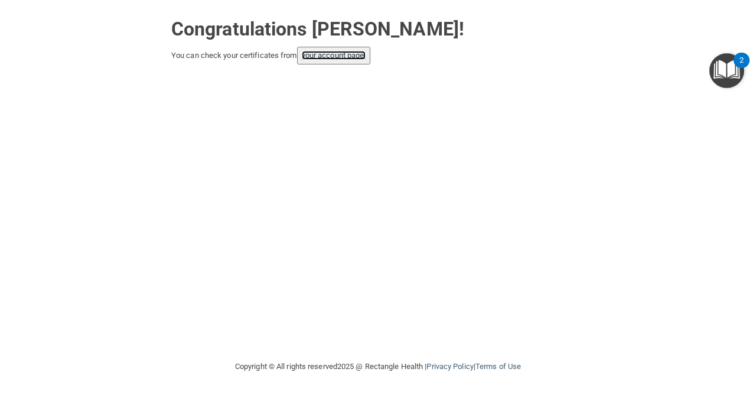
click at [338, 54] on link "your account page!" at bounding box center [334, 55] width 64 height 9
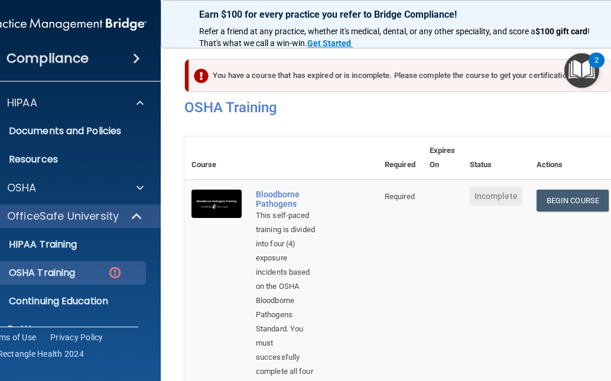
scroll to position [118, 0]
